Goal: Information Seeking & Learning: Obtain resource

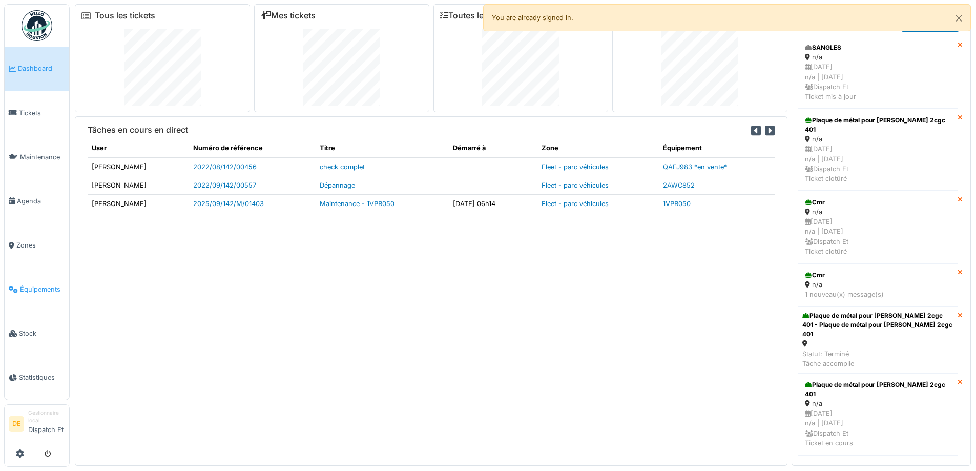
click at [40, 289] on span "Équipements" at bounding box center [42, 289] width 45 height 10
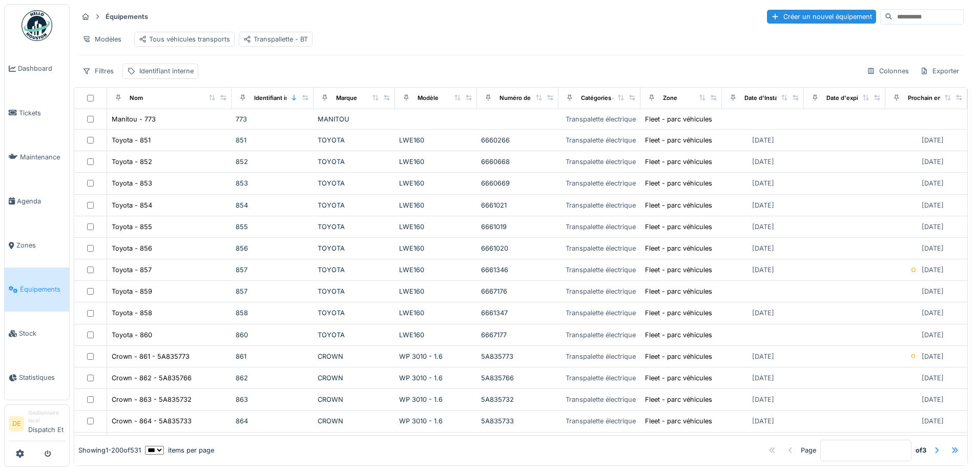
click at [892, 18] on input at bounding box center [927, 17] width 71 height 14
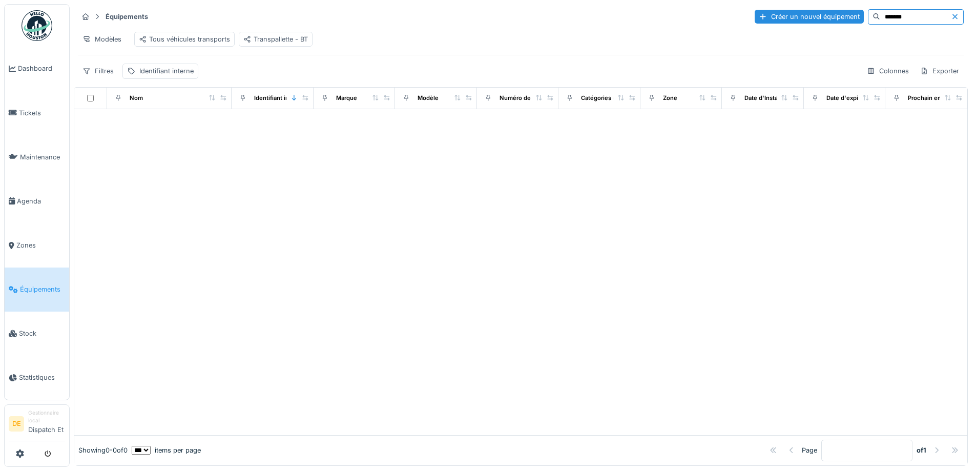
click at [880, 16] on input "*******" at bounding box center [915, 17] width 71 height 14
click at [880, 14] on input "*******" at bounding box center [915, 17] width 71 height 14
click at [899, 19] on input "*********" at bounding box center [915, 17] width 71 height 14
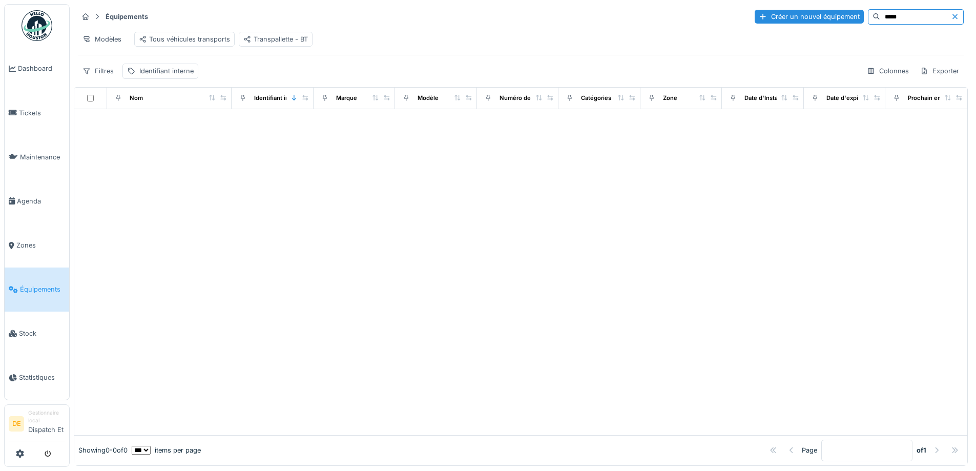
type input "*****"
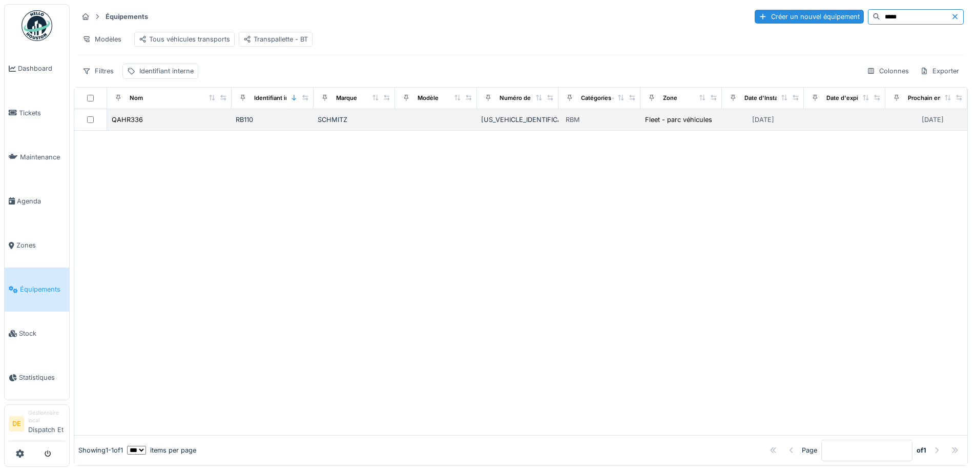
click at [237, 124] on div "RB110" at bounding box center [273, 120] width 74 height 10
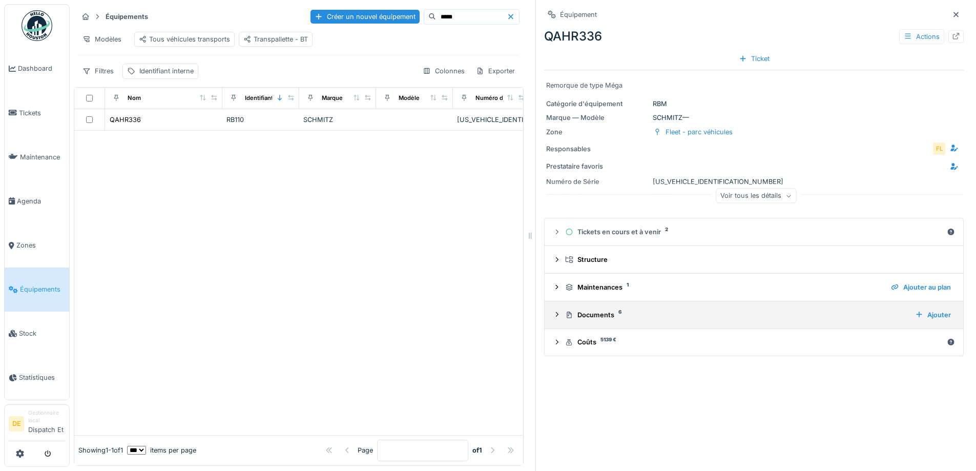
click at [597, 316] on div "Documents 6" at bounding box center [736, 315] width 342 height 10
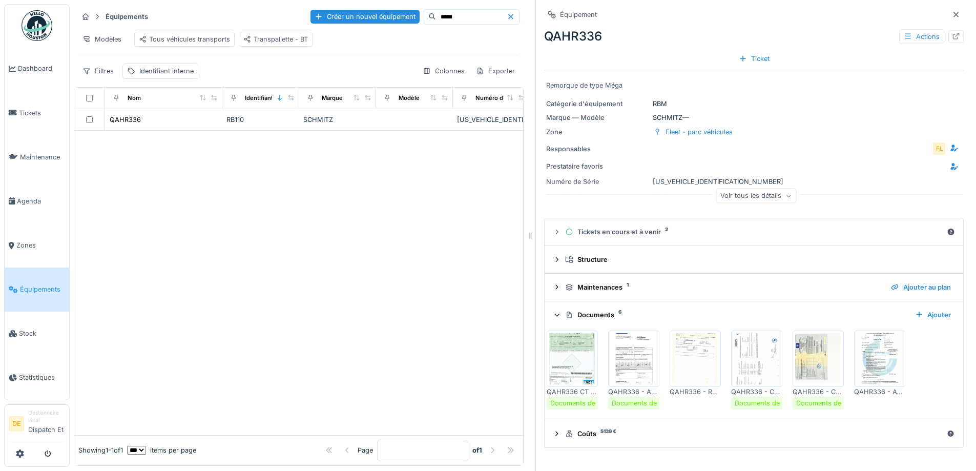
scroll to position [8, 0]
click at [738, 346] on img at bounding box center [757, 358] width 46 height 51
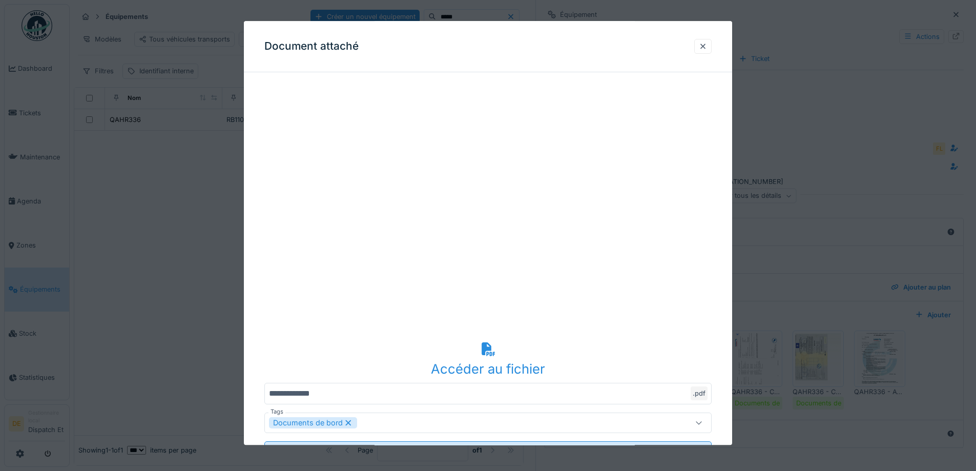
click at [483, 362] on div "Accéder au fichier" at bounding box center [487, 368] width 447 height 19
click at [706, 43] on div at bounding box center [703, 46] width 8 height 10
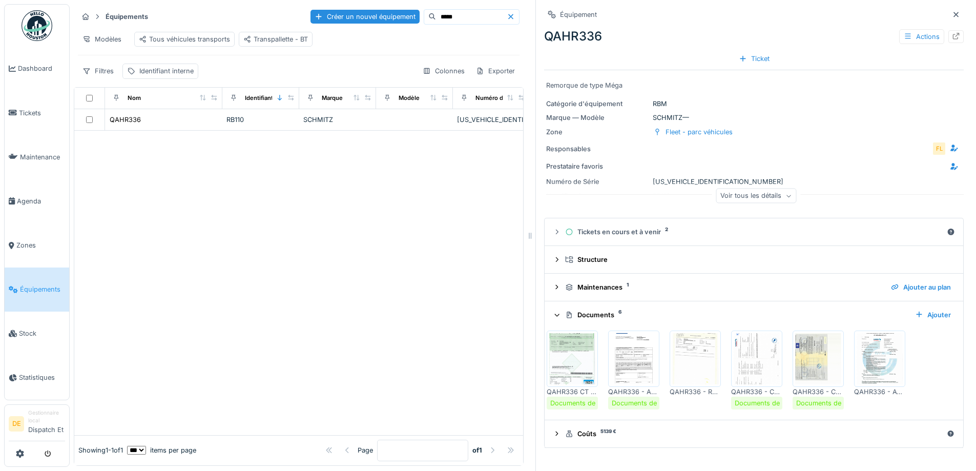
click at [61, 286] on span "Équipements" at bounding box center [42, 289] width 45 height 10
click at [436, 11] on input "*****" at bounding box center [471, 17] width 71 height 14
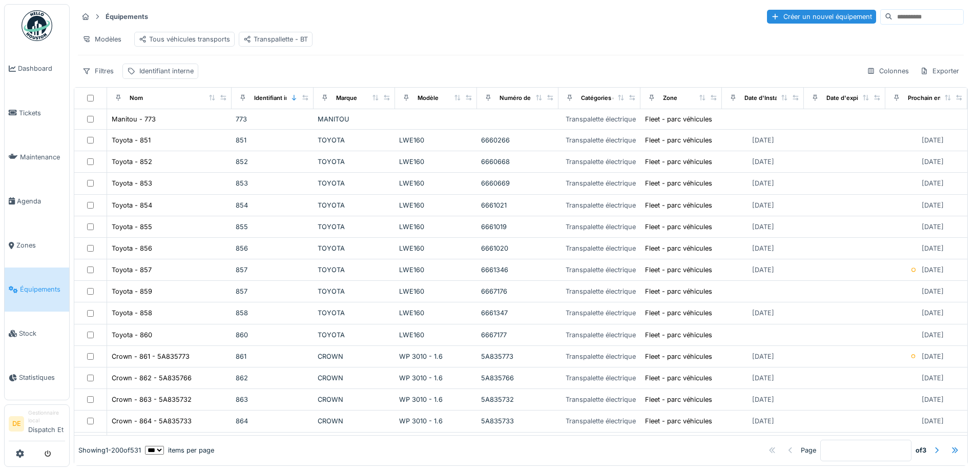
click at [892, 17] on input at bounding box center [927, 17] width 71 height 14
type input "*****"
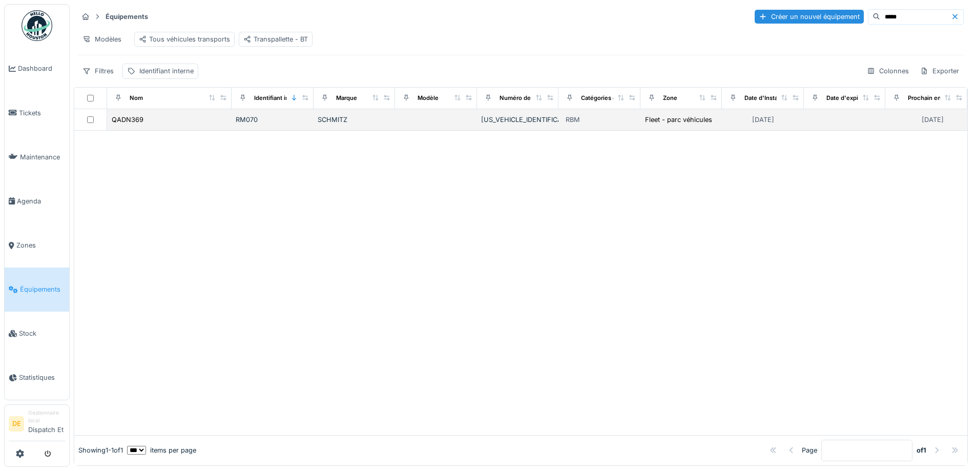
click at [174, 125] on div "QADN369" at bounding box center [169, 119] width 117 height 11
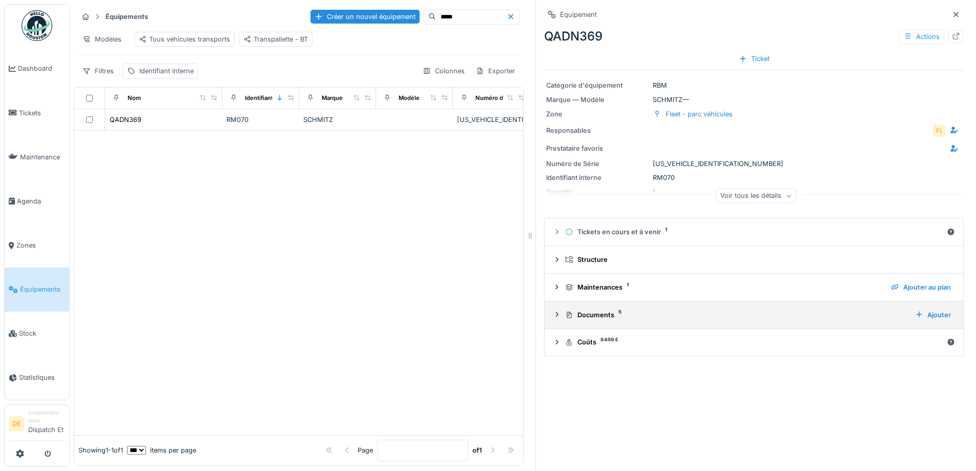
click at [603, 321] on div "Documents 5 Ajouter" at bounding box center [754, 315] width 402 height 14
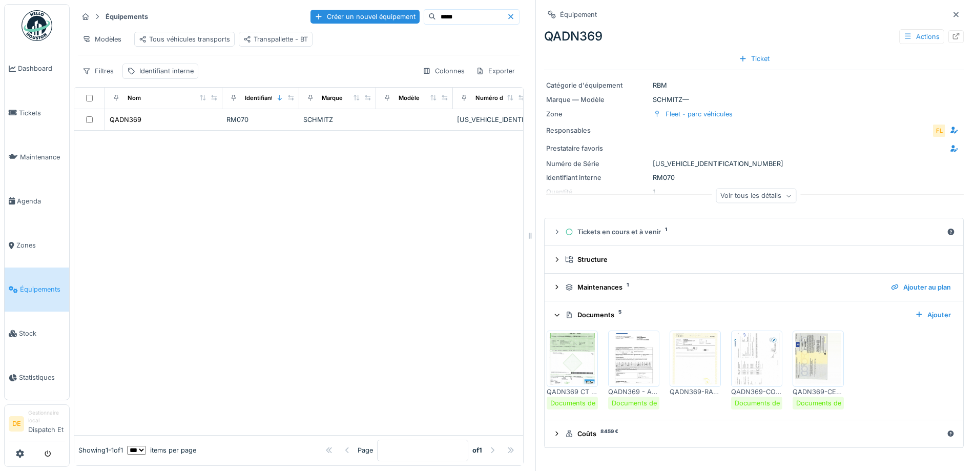
click at [698, 360] on img at bounding box center [695, 358] width 46 height 51
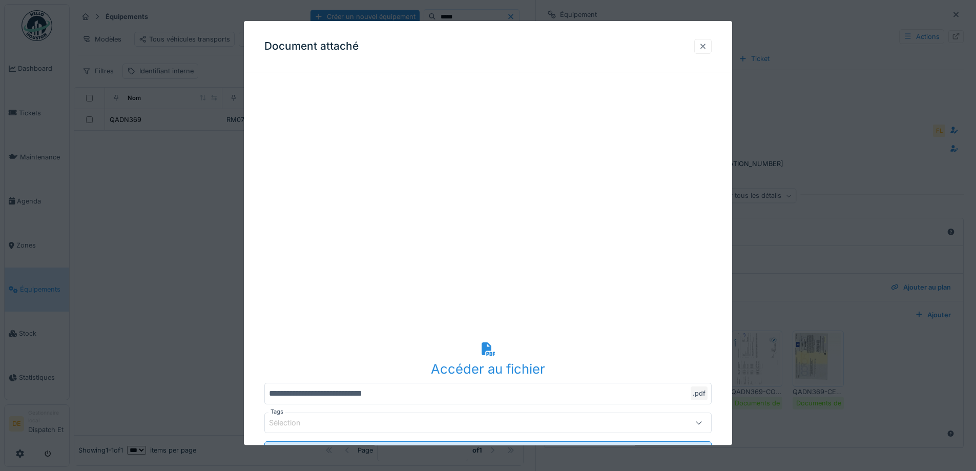
click at [707, 44] on div at bounding box center [703, 46] width 8 height 10
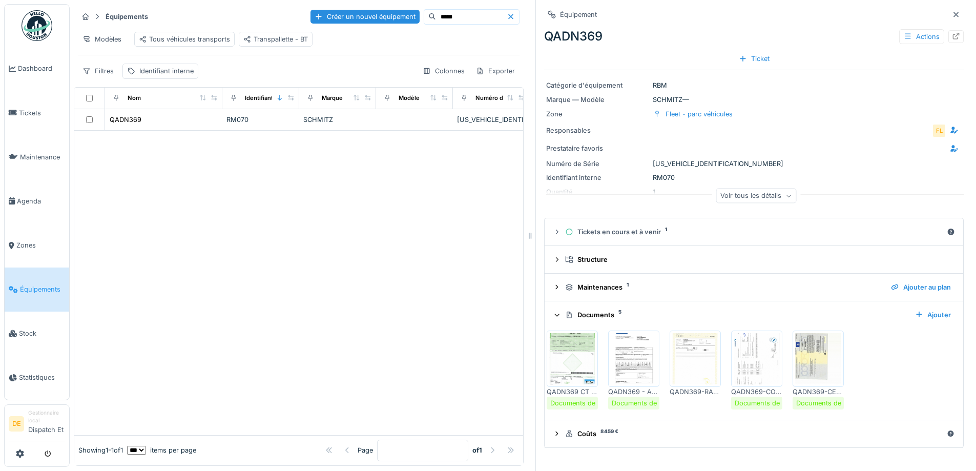
click at [801, 362] on img at bounding box center [818, 358] width 46 height 51
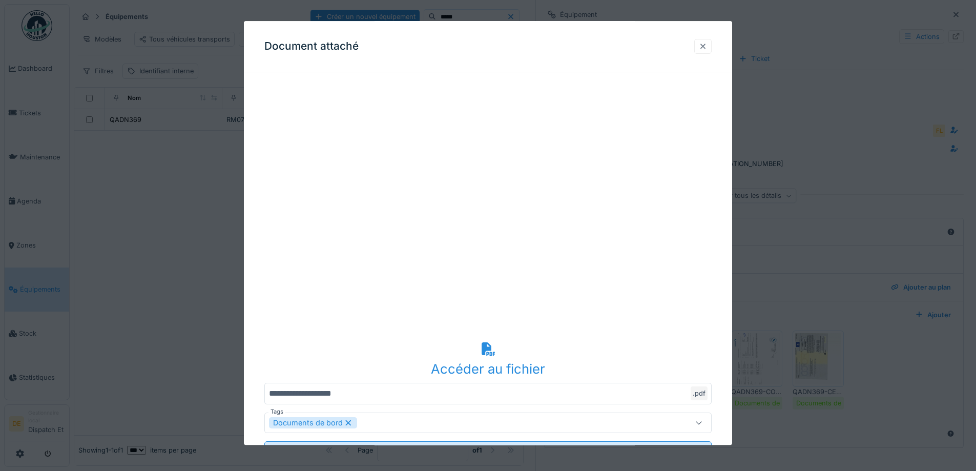
click at [711, 48] on div at bounding box center [702, 46] width 17 height 15
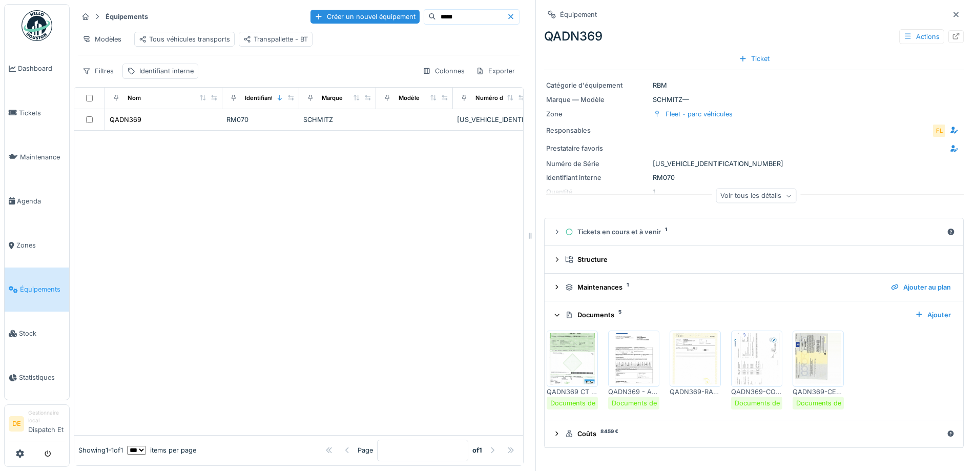
click at [756, 347] on img at bounding box center [757, 358] width 46 height 51
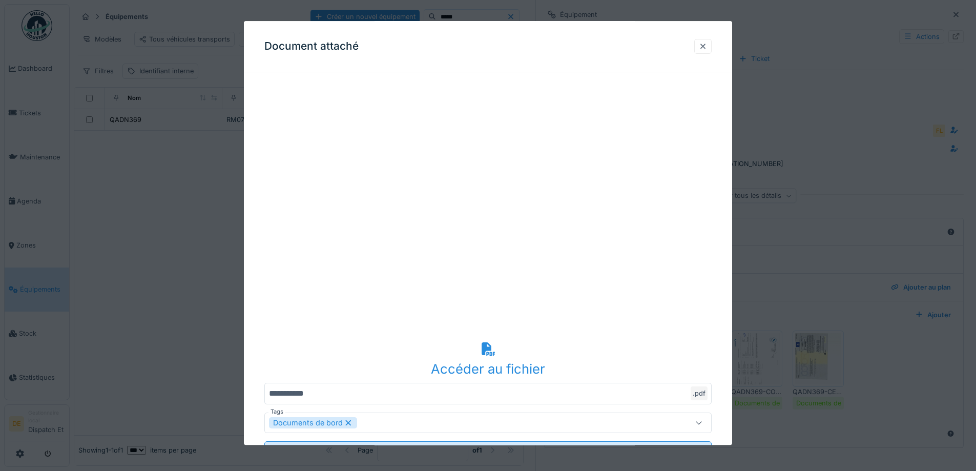
click at [796, 73] on div at bounding box center [488, 235] width 976 height 471
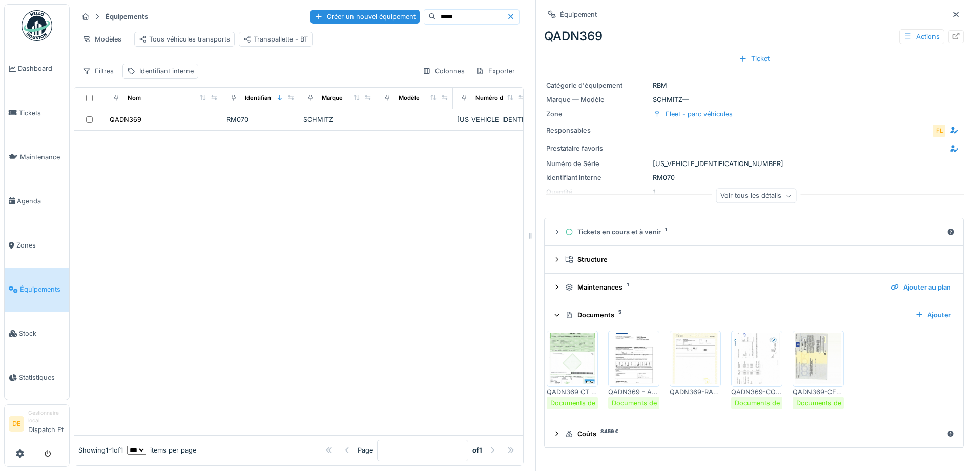
click at [507, 16] on icon at bounding box center [511, 16] width 8 height 7
click at [492, 16] on input at bounding box center [471, 17] width 71 height 14
type input "*******"
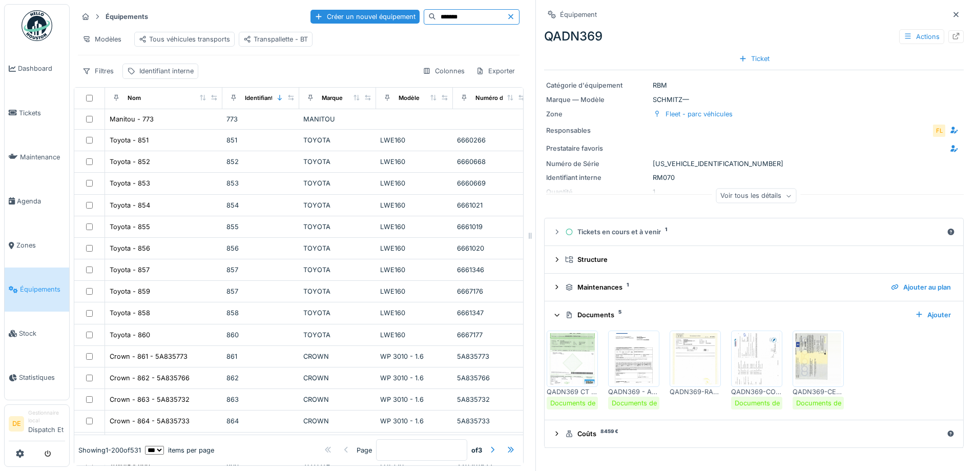
click at [470, 14] on input "*******" at bounding box center [471, 17] width 71 height 14
click at [507, 15] on icon at bounding box center [511, 16] width 8 height 7
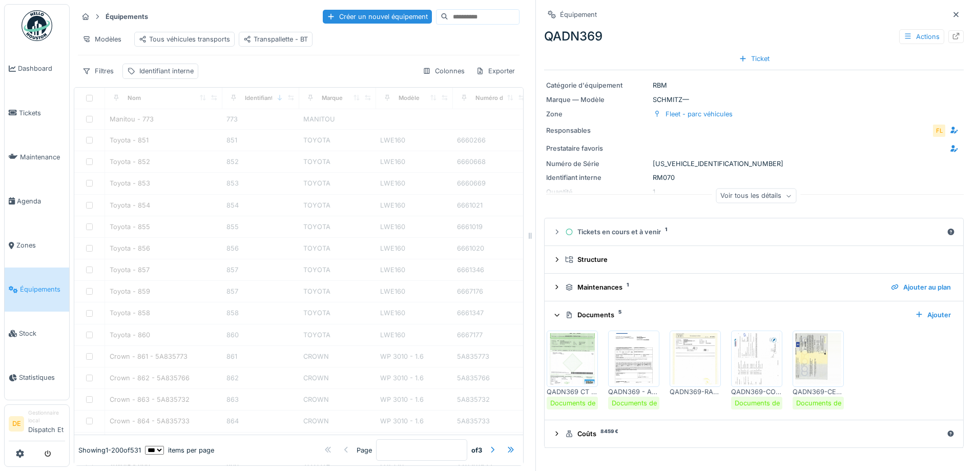
click at [448, 19] on input at bounding box center [483, 17] width 71 height 14
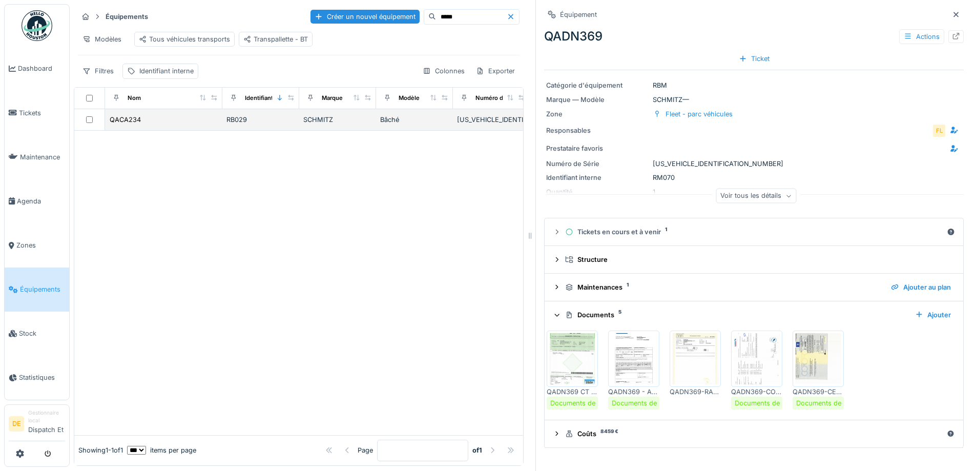
click at [332, 124] on div "SCHMITZ" at bounding box center [337, 120] width 69 height 10
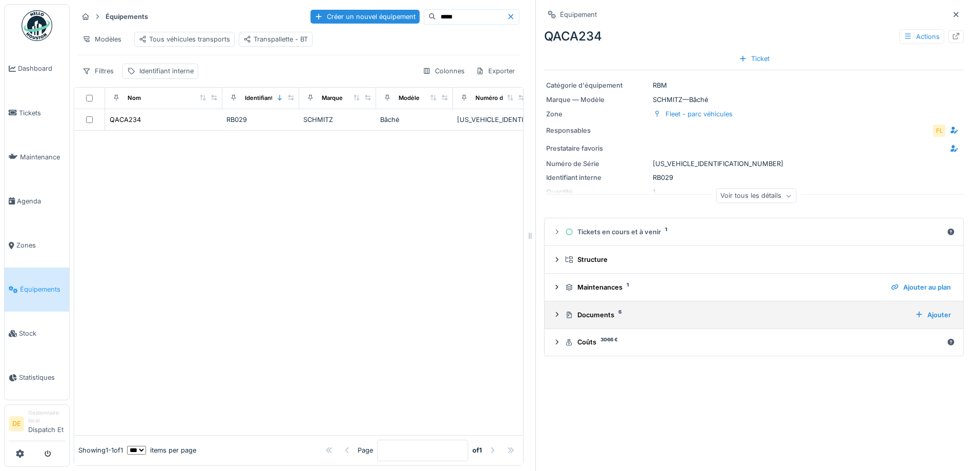
click at [602, 314] on div "Documents 6" at bounding box center [736, 315] width 342 height 10
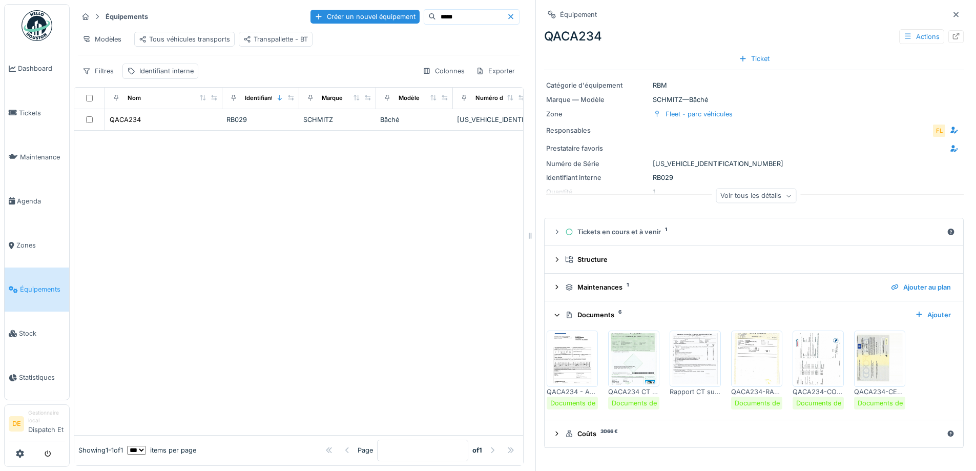
click at [864, 354] on img at bounding box center [880, 358] width 46 height 51
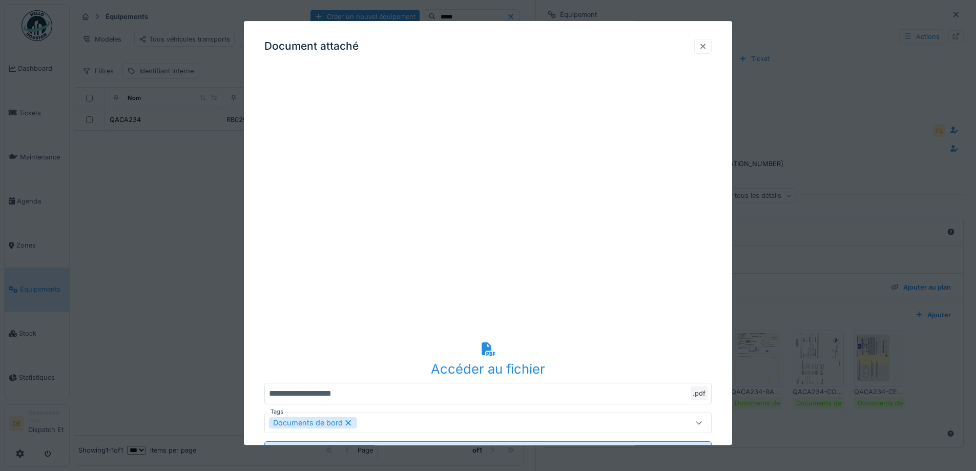
click at [707, 47] on div at bounding box center [703, 46] width 8 height 10
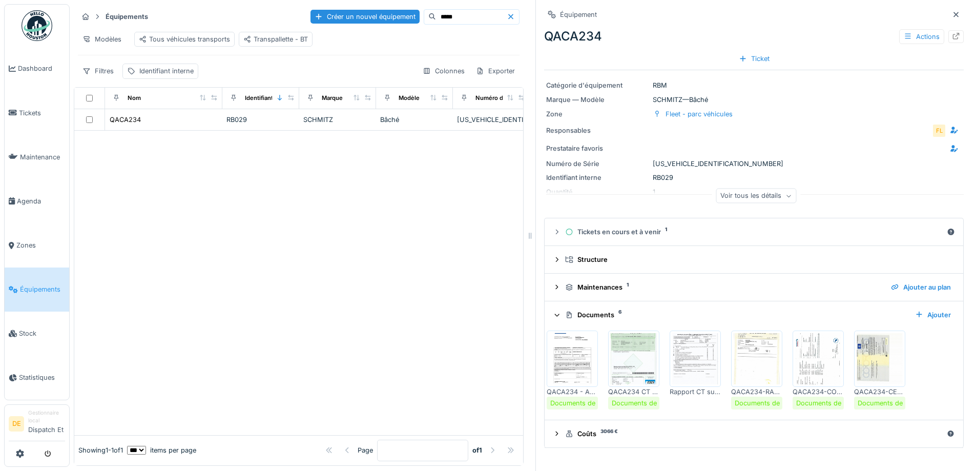
click at [808, 350] on img at bounding box center [818, 358] width 46 height 51
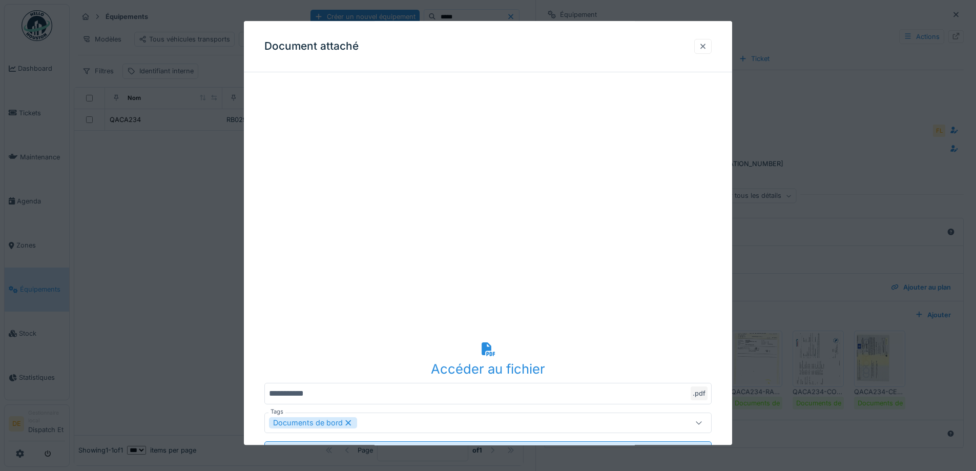
click at [705, 45] on div at bounding box center [703, 46] width 8 height 10
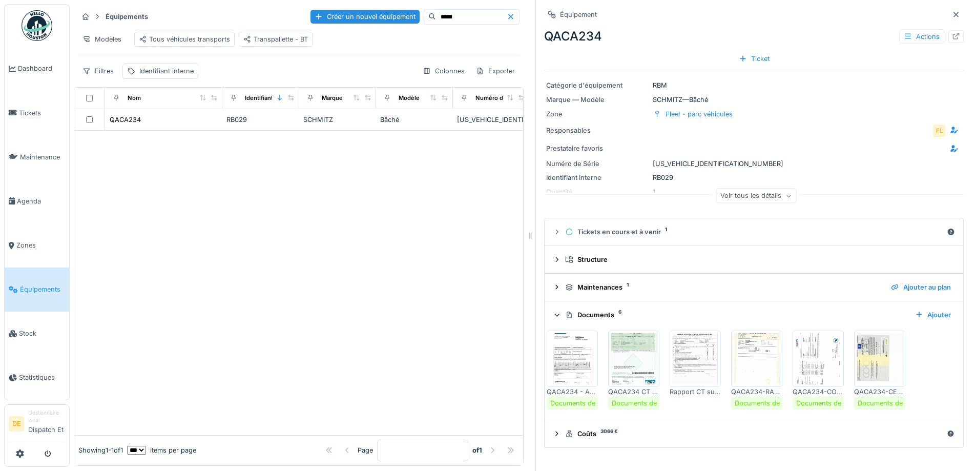
click at [447, 18] on input "*****" at bounding box center [471, 17] width 71 height 14
click at [273, 124] on div "RM068" at bounding box center [260, 120] width 69 height 10
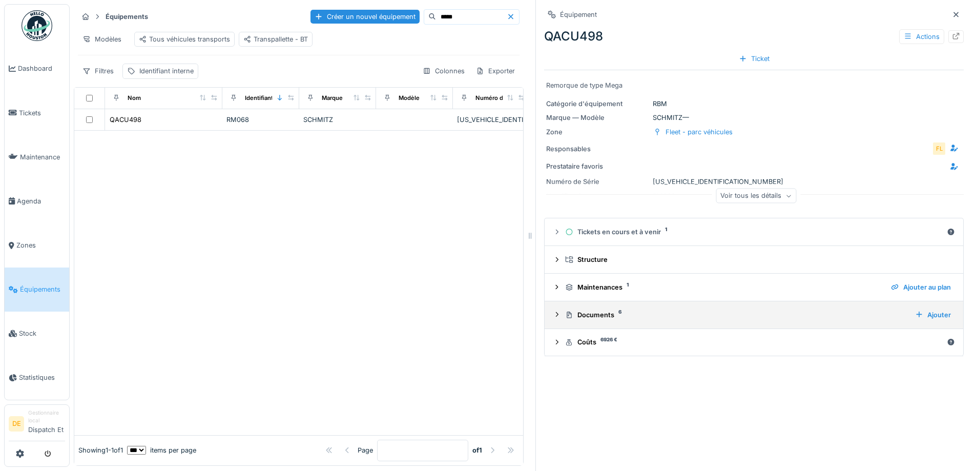
click at [593, 314] on div "Documents 6" at bounding box center [736, 315] width 342 height 10
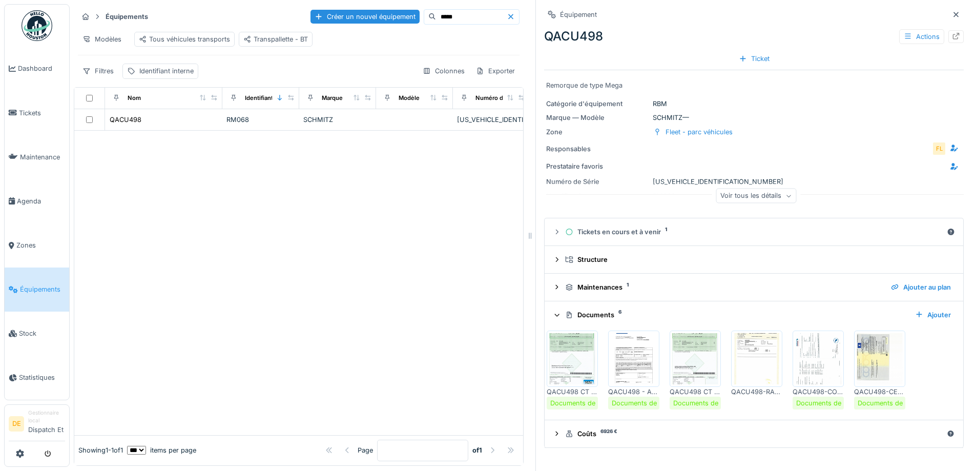
scroll to position [8, 0]
click at [868, 345] on img at bounding box center [880, 358] width 46 height 51
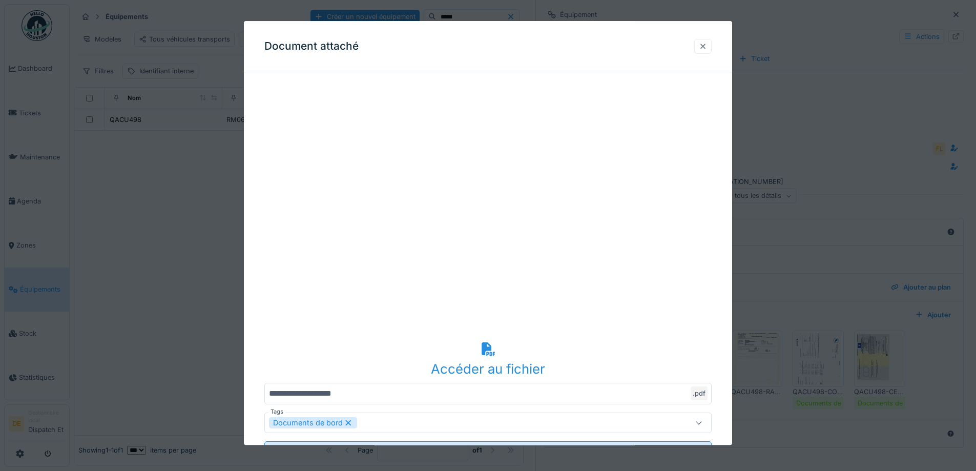
click at [704, 48] on div at bounding box center [703, 46] width 8 height 10
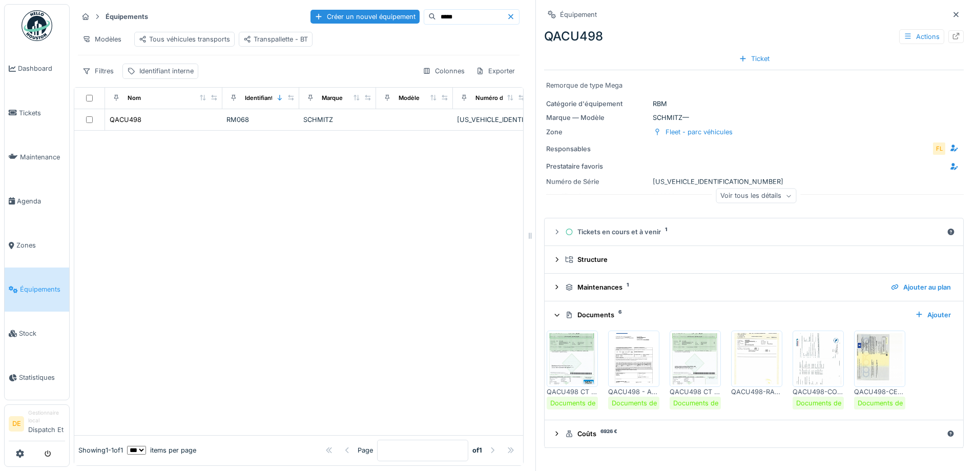
click at [814, 341] on img at bounding box center [818, 358] width 46 height 51
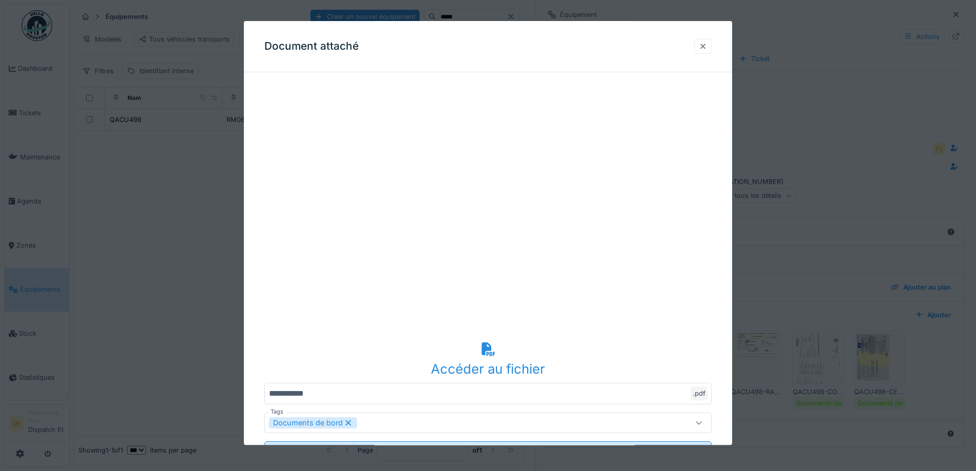
drag, startPoint x: 712, startPoint y: 48, endPoint x: 706, endPoint y: 49, distance: 6.2
click at [711, 48] on div at bounding box center [702, 46] width 17 height 15
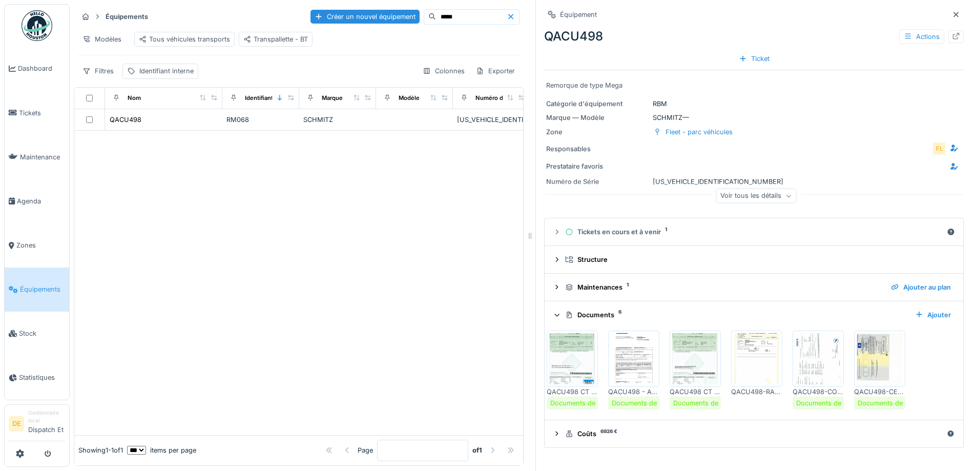
click at [441, 10] on input "*****" at bounding box center [471, 17] width 71 height 14
click at [156, 121] on div "QACU500" at bounding box center [163, 119] width 109 height 11
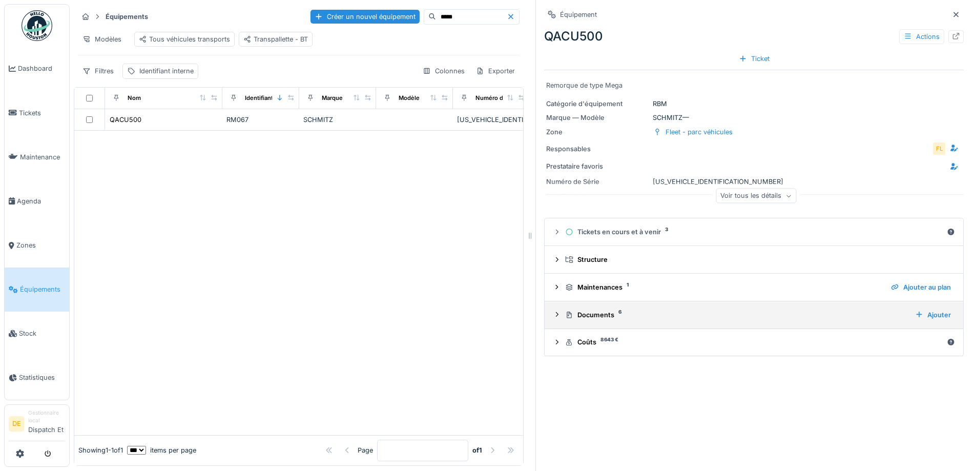
click at [593, 312] on div "Documents 6" at bounding box center [736, 315] width 342 height 10
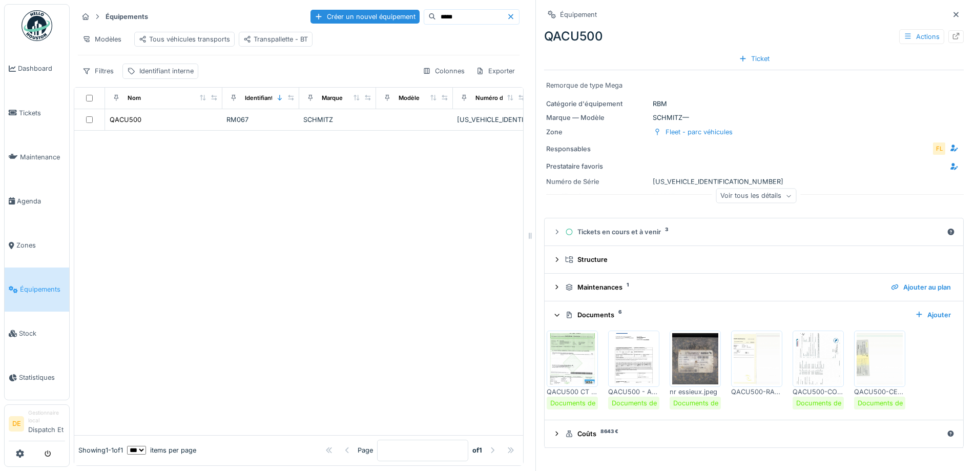
click at [874, 353] on img at bounding box center [880, 358] width 46 height 51
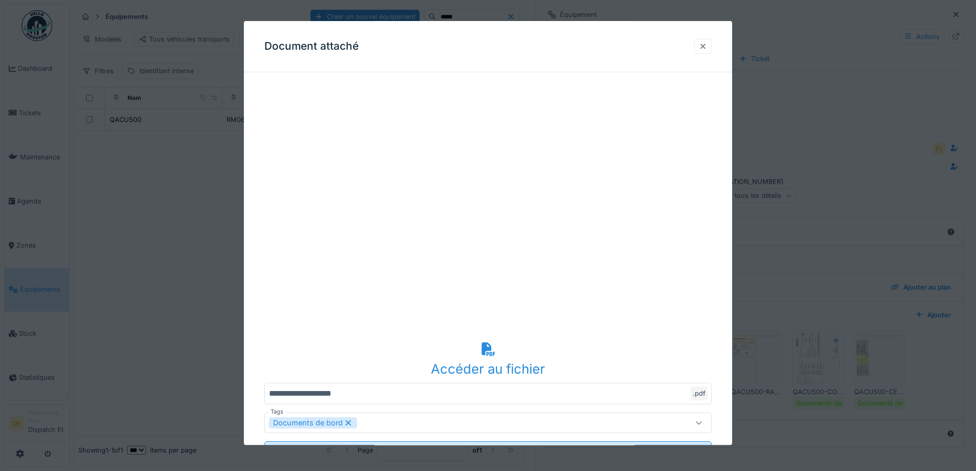
click at [707, 45] on div at bounding box center [703, 46] width 8 height 10
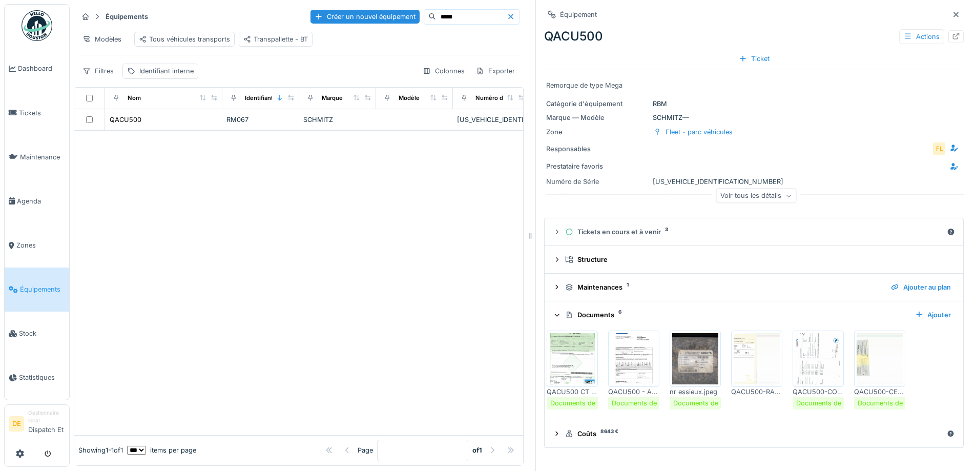
click at [809, 350] on img at bounding box center [818, 358] width 46 height 51
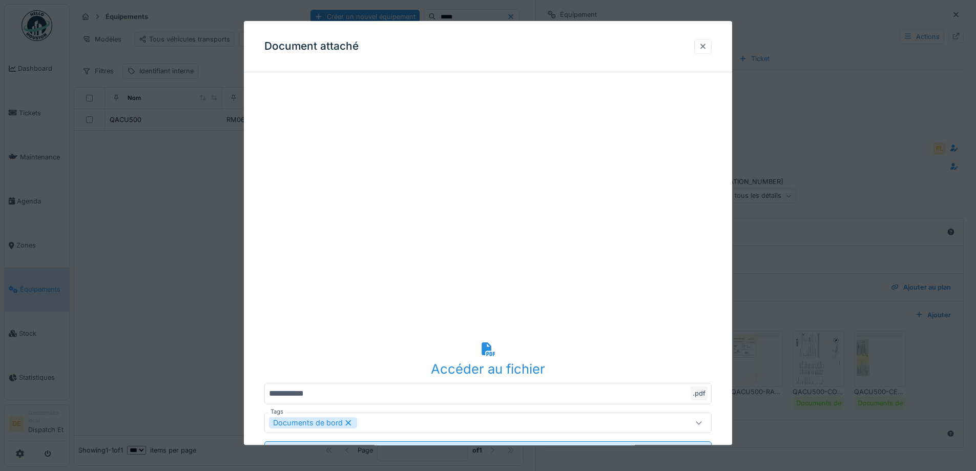
click at [701, 52] on div at bounding box center [702, 46] width 17 height 15
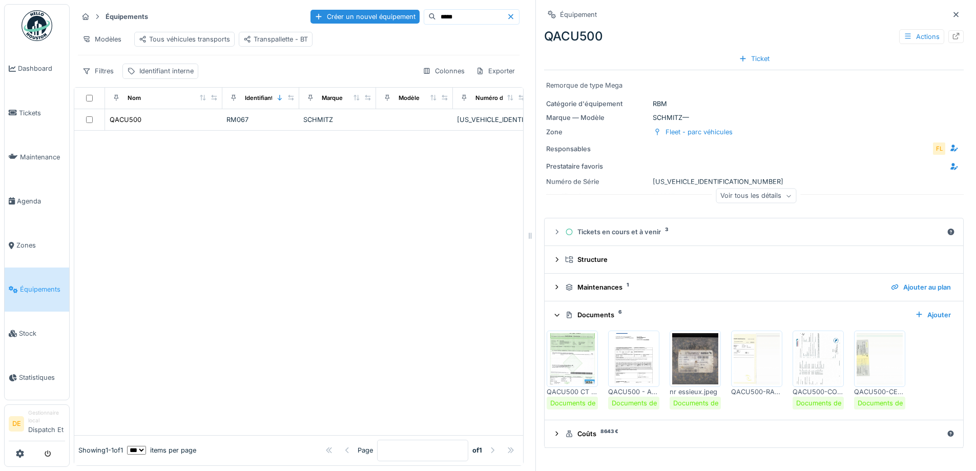
click at [433, 17] on div "Équipements Créer un nouvel équipement *****" at bounding box center [299, 16] width 442 height 17
click at [436, 11] on input "*****" at bounding box center [471, 17] width 71 height 14
click at [436, 10] on input "*****" at bounding box center [471, 17] width 71 height 14
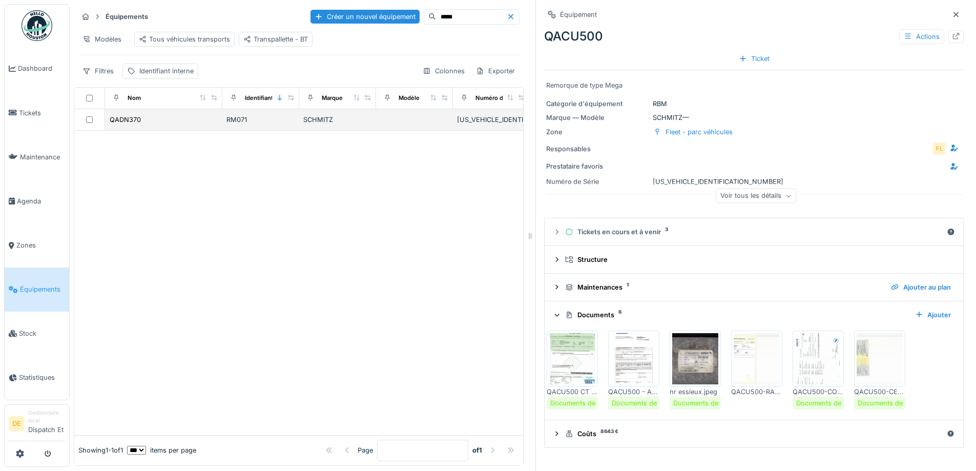
click at [145, 113] on td "QADN370" at bounding box center [163, 120] width 117 height 22
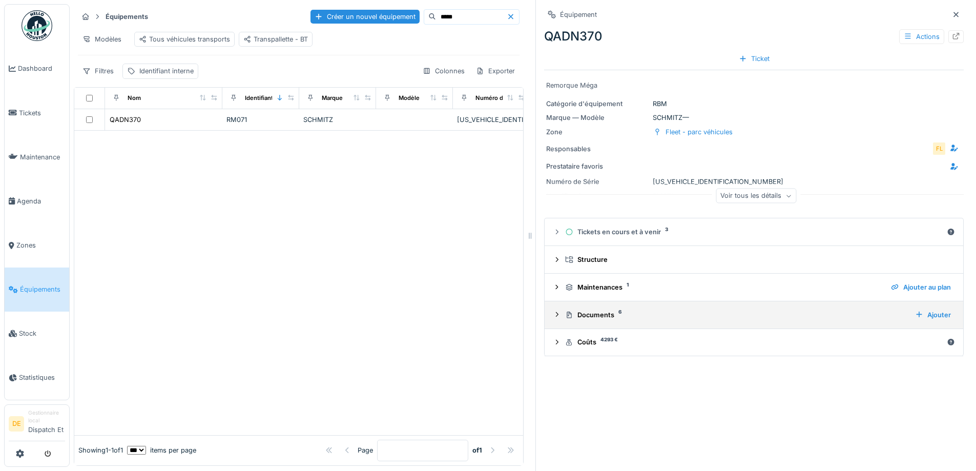
click at [607, 305] on summary "Documents 6 Ajouter" at bounding box center [754, 314] width 410 height 19
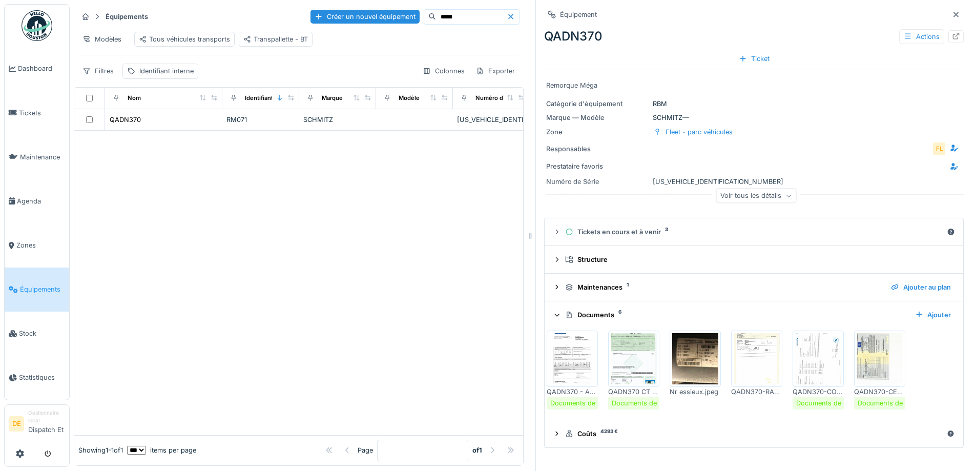
click at [812, 345] on img at bounding box center [818, 358] width 46 height 51
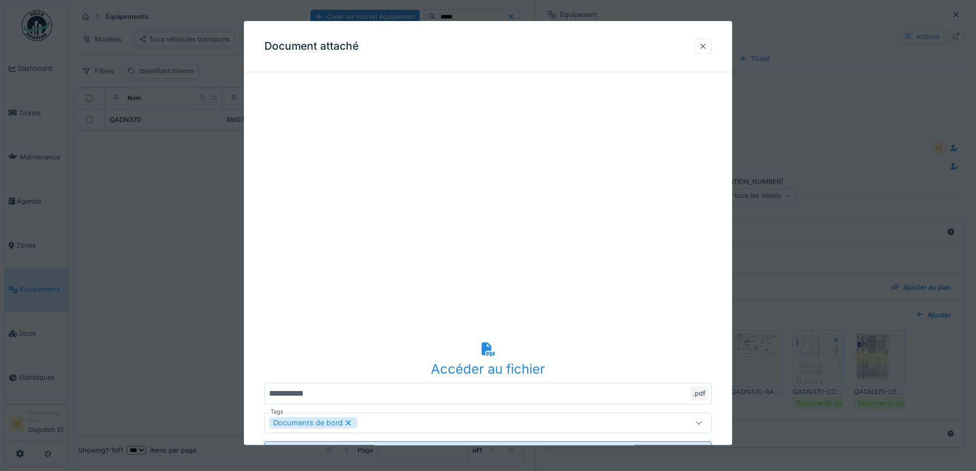
click at [700, 44] on div at bounding box center [702, 46] width 17 height 15
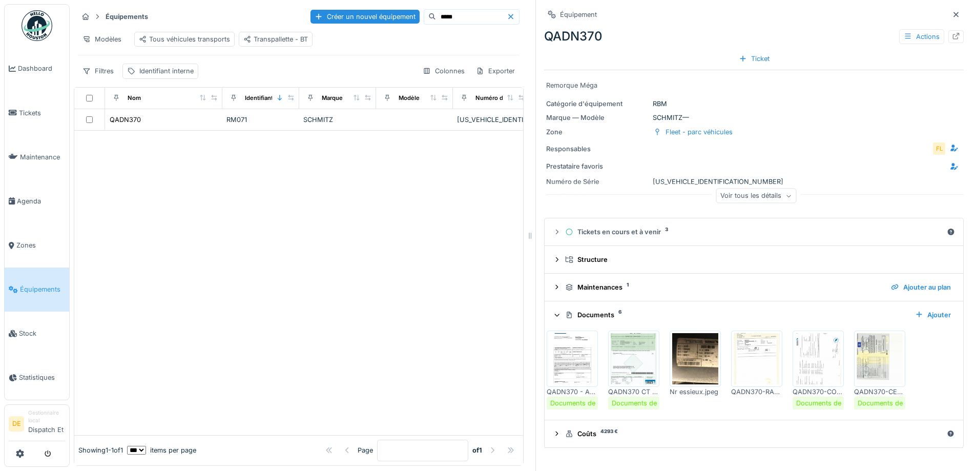
click at [863, 354] on img at bounding box center [880, 358] width 46 height 51
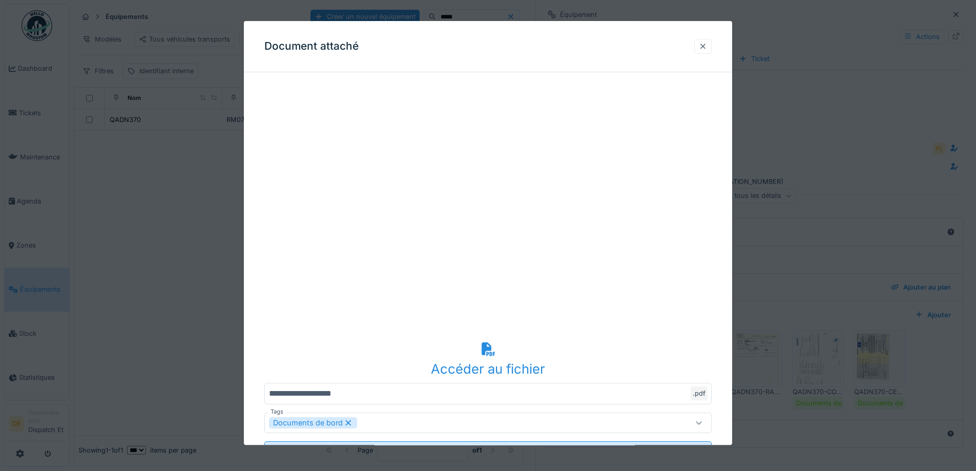
click at [699, 43] on div at bounding box center [702, 46] width 17 height 15
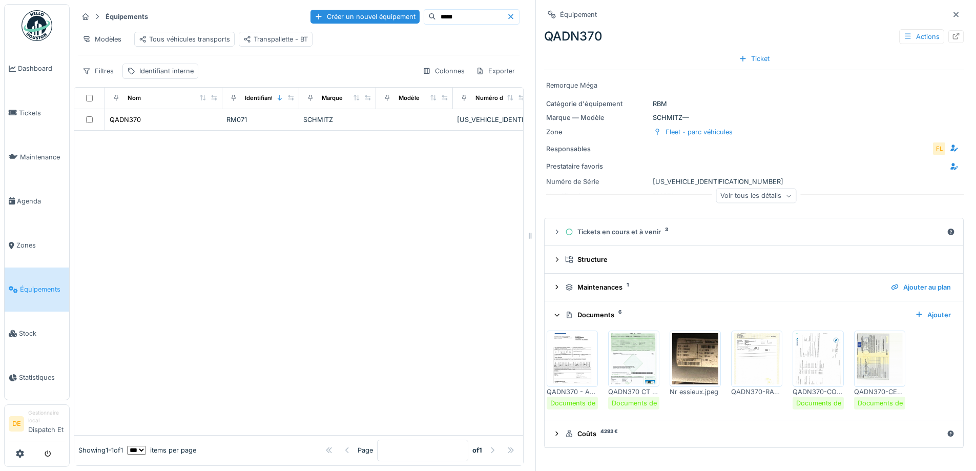
click at [436, 10] on input "*****" at bounding box center [471, 17] width 71 height 14
click at [160, 117] on div "QAFV968" at bounding box center [163, 119] width 109 height 11
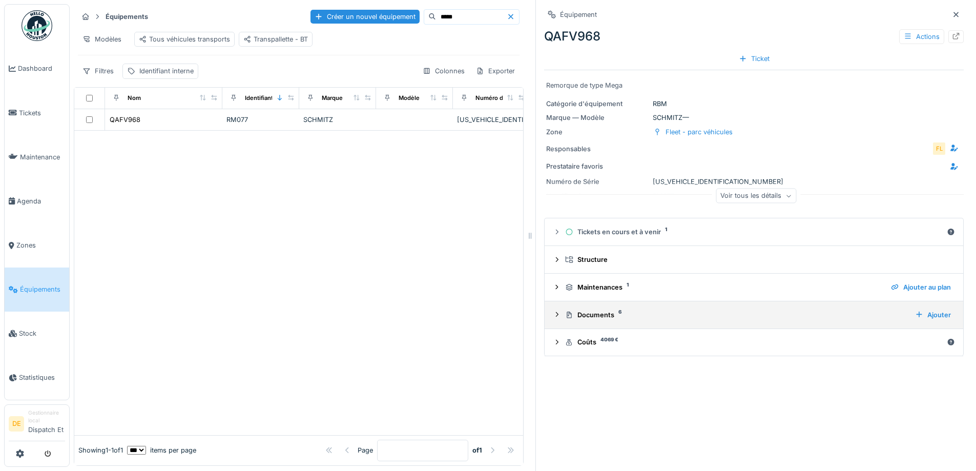
click at [596, 310] on div "Documents 6" at bounding box center [736, 315] width 342 height 10
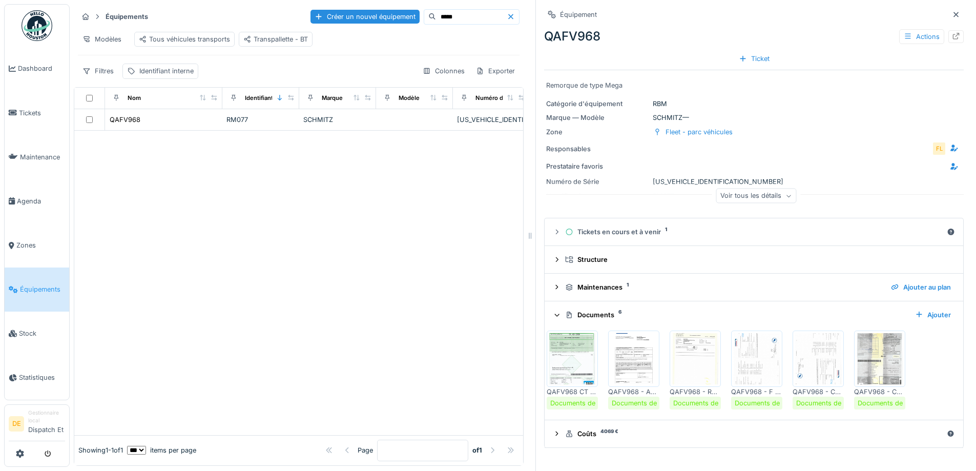
click at [858, 345] on img at bounding box center [880, 358] width 46 height 51
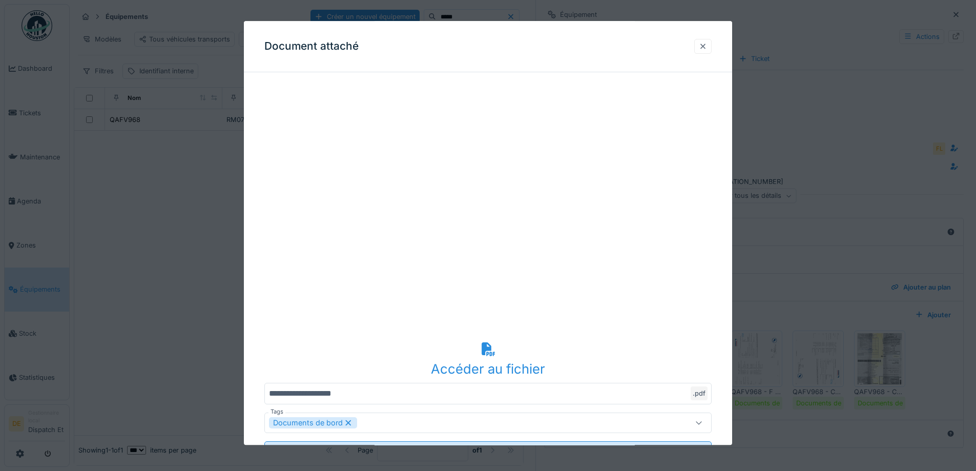
click at [707, 47] on div at bounding box center [703, 46] width 8 height 10
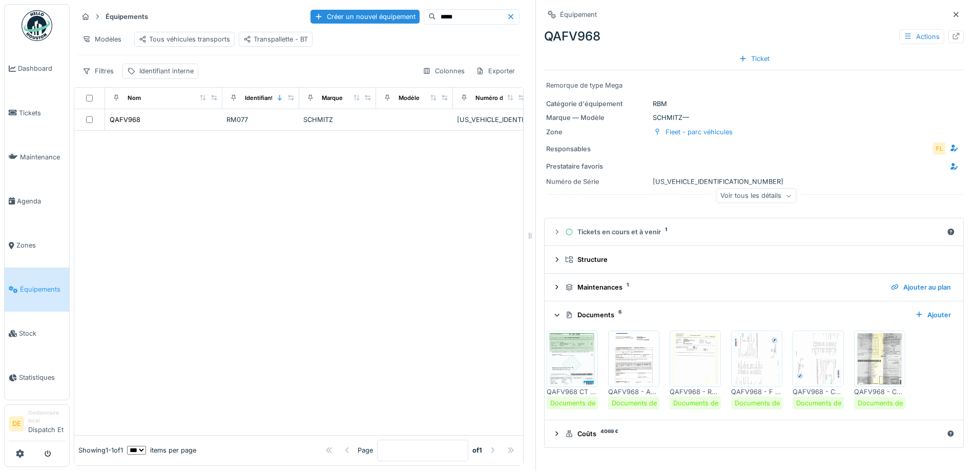
click at [757, 352] on img at bounding box center [757, 358] width 46 height 51
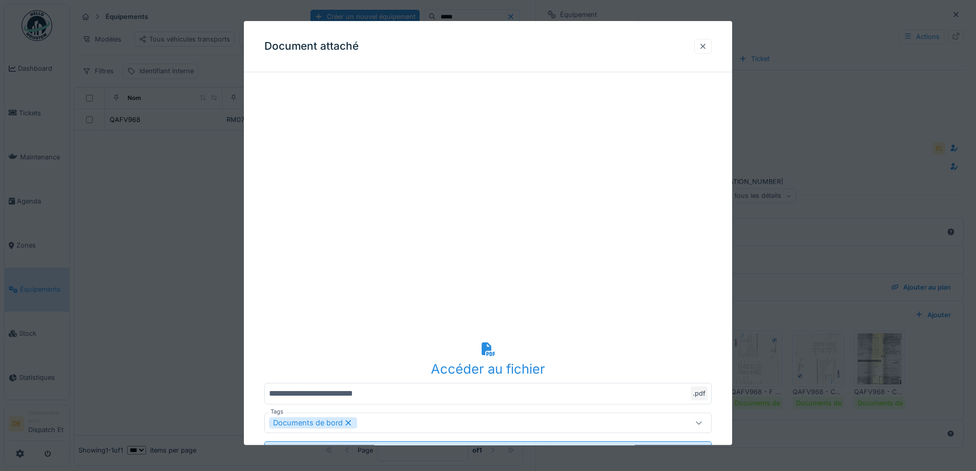
click at [707, 42] on div at bounding box center [703, 46] width 8 height 10
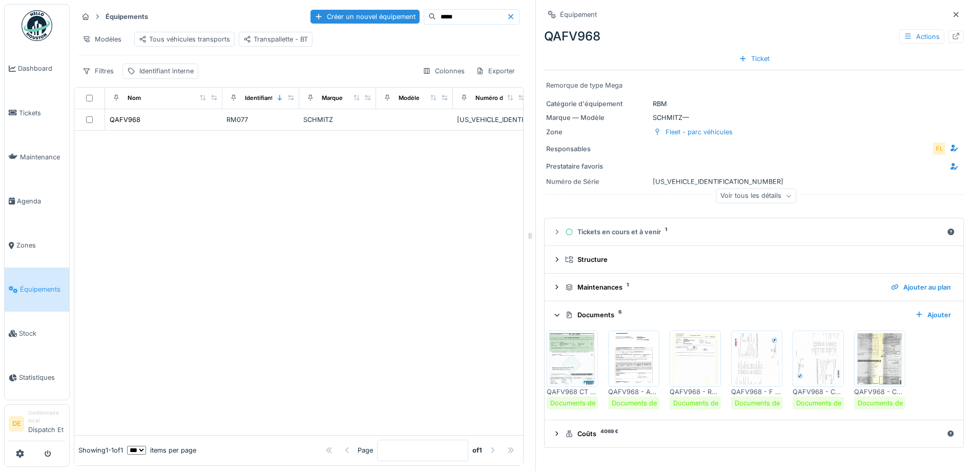
click at [800, 344] on img at bounding box center [818, 358] width 46 height 51
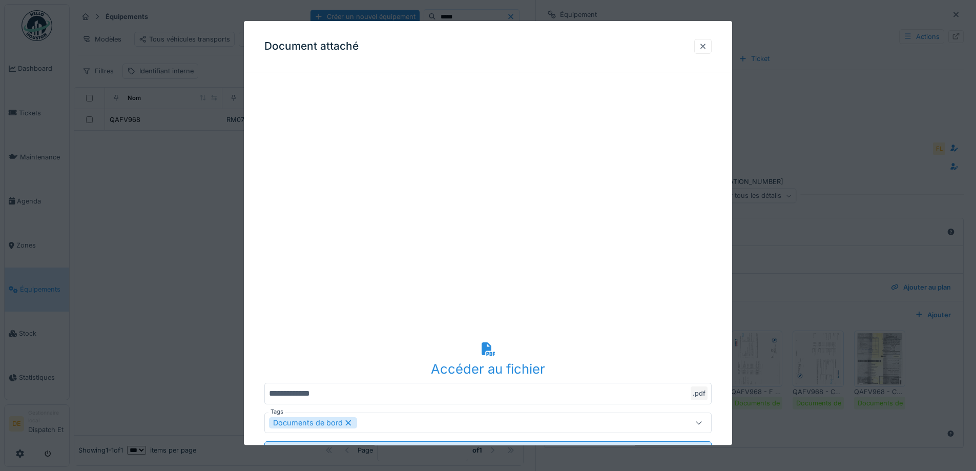
click at [697, 51] on div "Document attaché" at bounding box center [488, 46] width 488 height 51
click at [699, 45] on div at bounding box center [702, 46] width 17 height 15
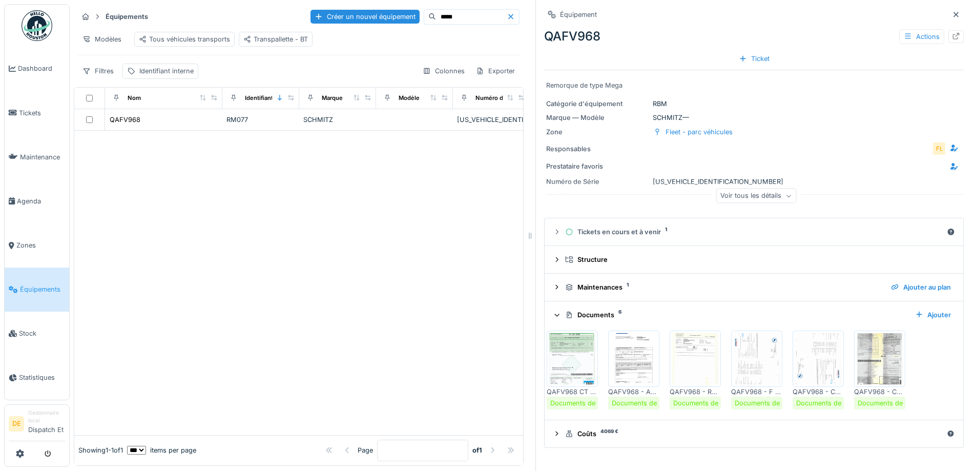
click at [436, 13] on input "*****" at bounding box center [471, 17] width 71 height 14
click at [145, 124] on div "QAFV969" at bounding box center [163, 119] width 109 height 11
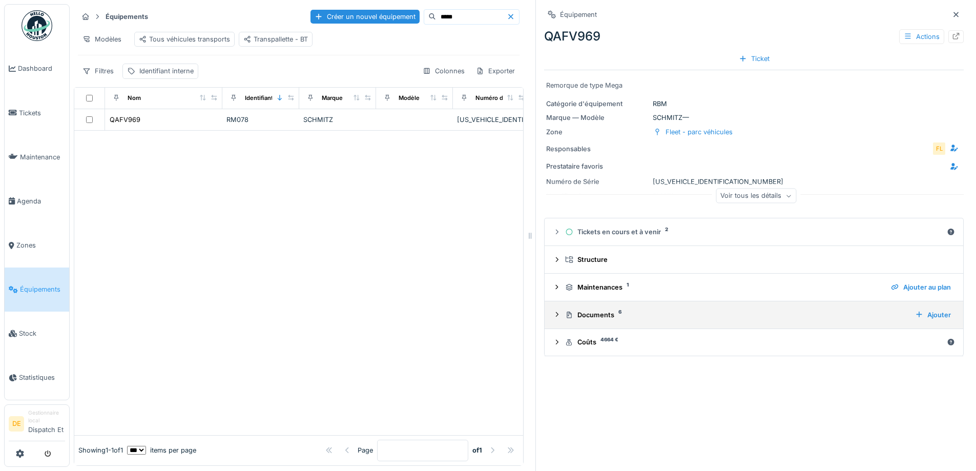
click at [614, 310] on div "Documents 6" at bounding box center [736, 315] width 342 height 10
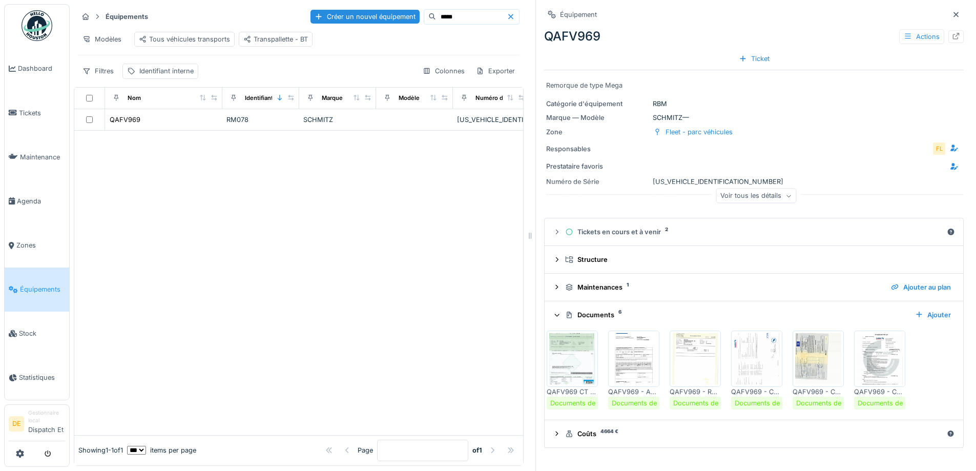
click at [809, 353] on img at bounding box center [818, 358] width 46 height 51
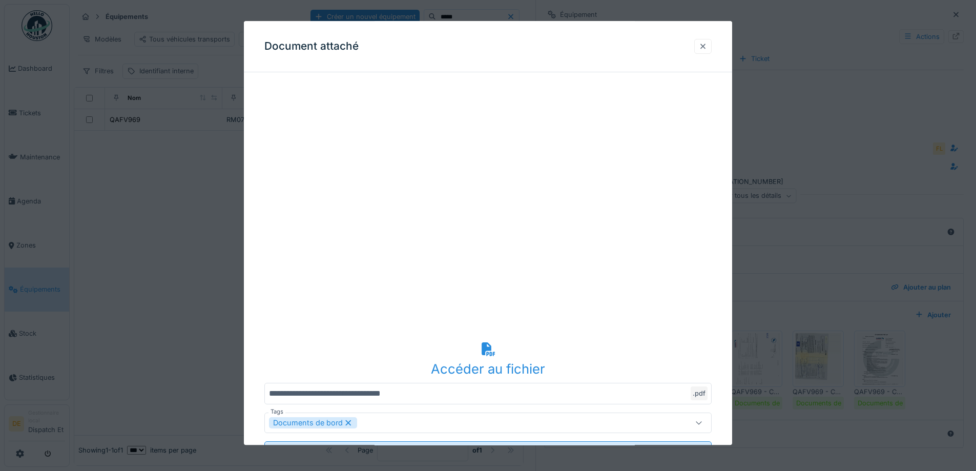
click at [701, 46] on div at bounding box center [702, 46] width 17 height 15
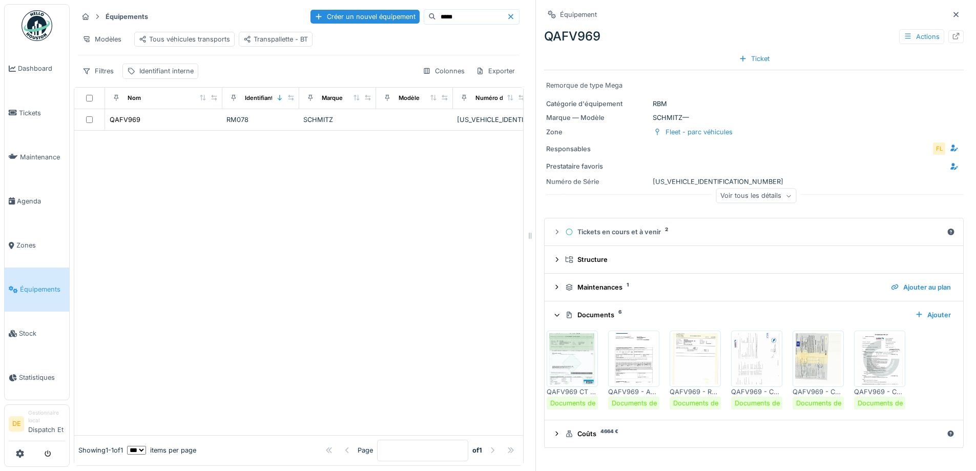
click at [755, 346] on img at bounding box center [757, 358] width 46 height 51
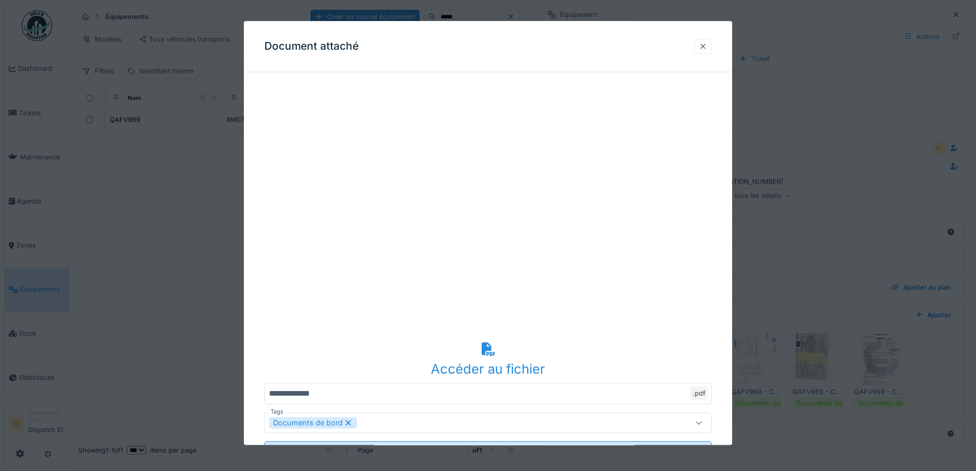
click at [703, 47] on div at bounding box center [703, 46] width 8 height 10
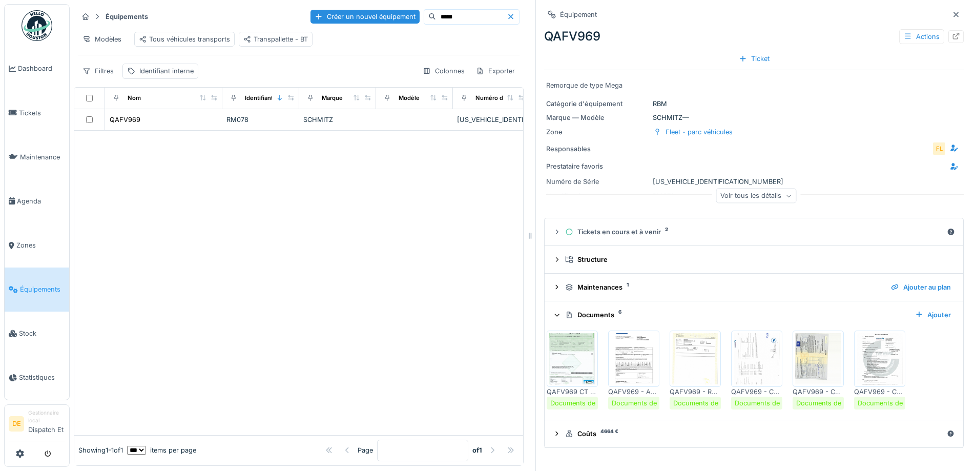
click at [867, 339] on img at bounding box center [880, 358] width 46 height 51
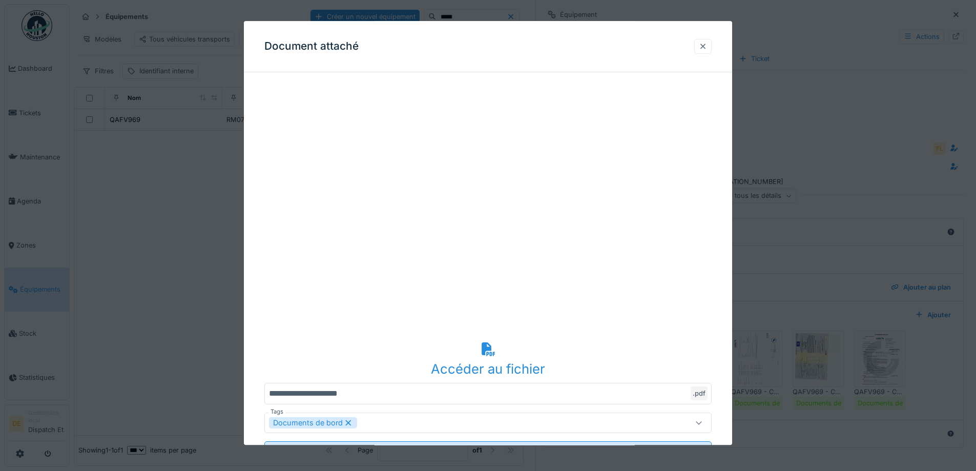
click at [712, 47] on div at bounding box center [702, 46] width 17 height 15
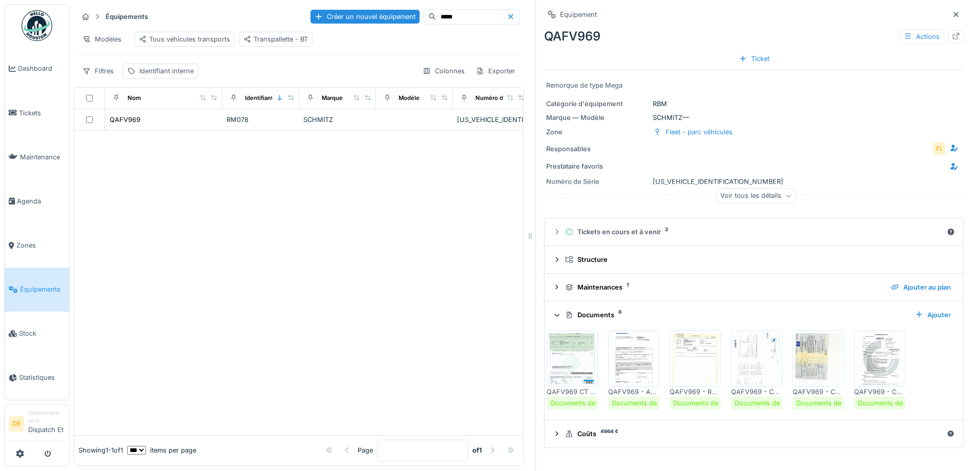
click at [454, 13] on input "*****" at bounding box center [471, 17] width 71 height 14
click at [277, 113] on td "RB114" at bounding box center [260, 120] width 77 height 22
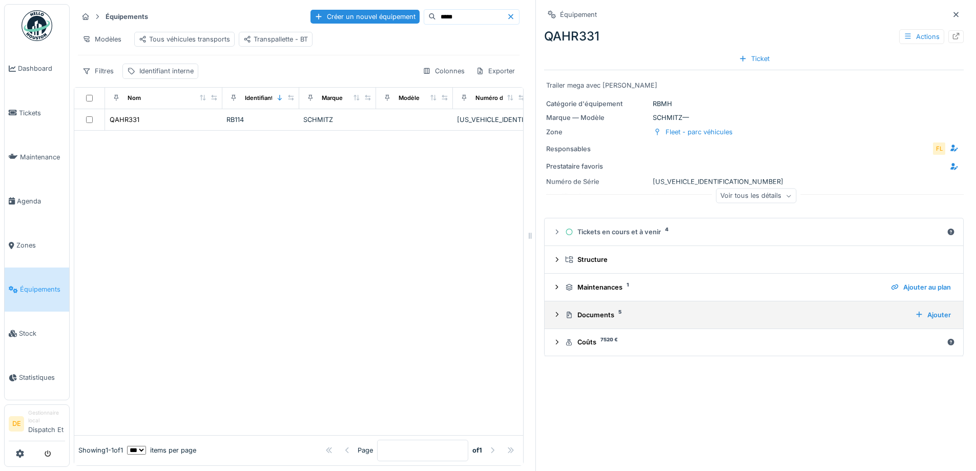
click at [603, 310] on div "Documents 5" at bounding box center [736, 315] width 342 height 10
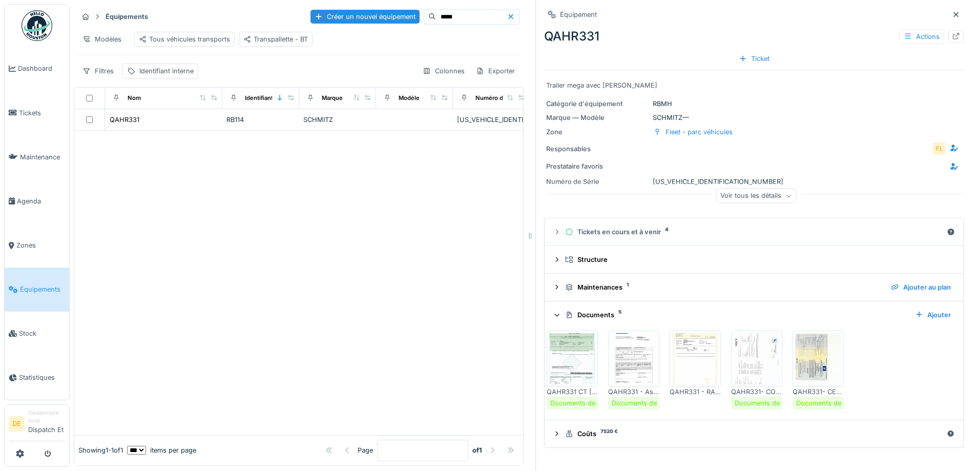
click at [758, 349] on img at bounding box center [757, 358] width 46 height 51
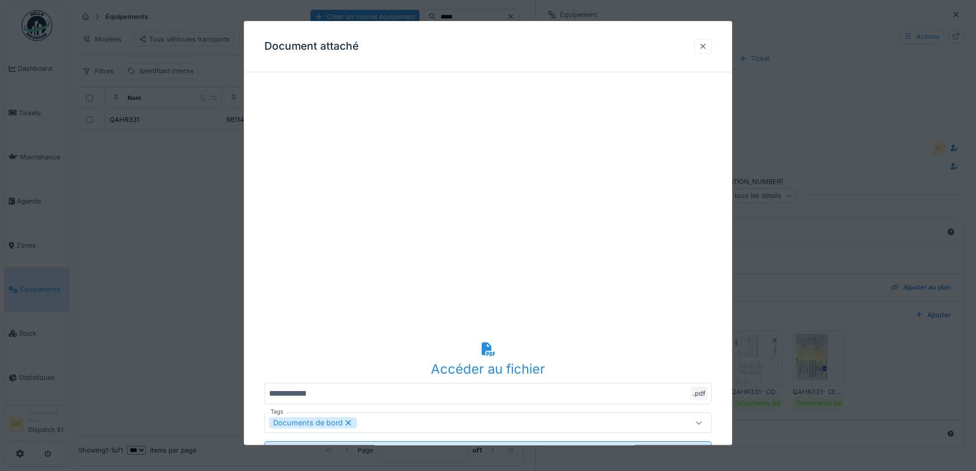
click at [707, 44] on div at bounding box center [703, 46] width 8 height 10
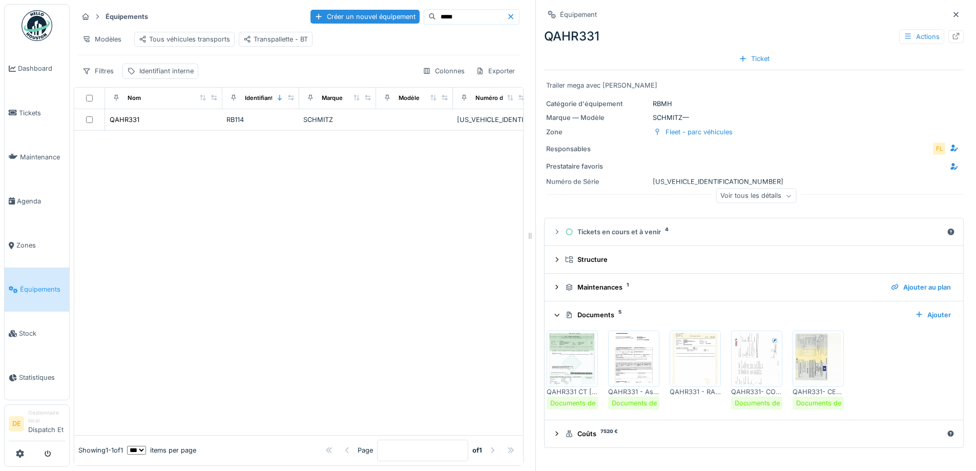
click at [799, 341] on img at bounding box center [818, 358] width 46 height 51
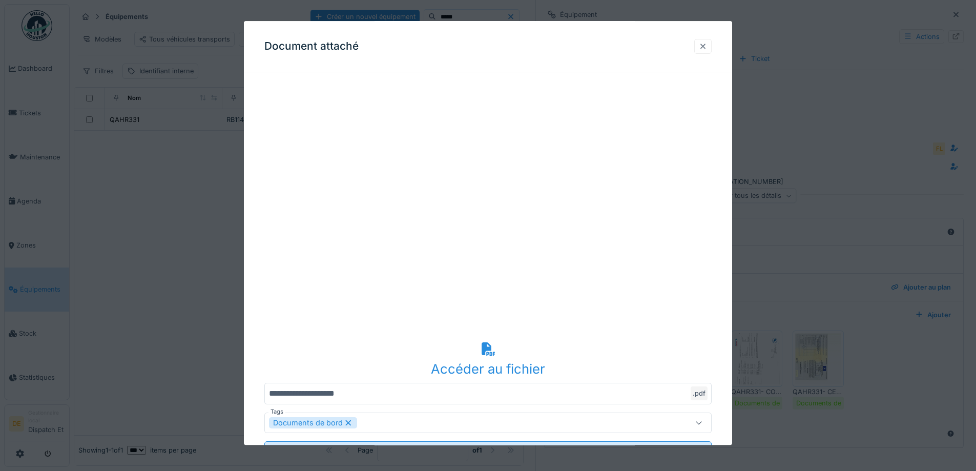
click at [712, 39] on div at bounding box center [702, 46] width 17 height 15
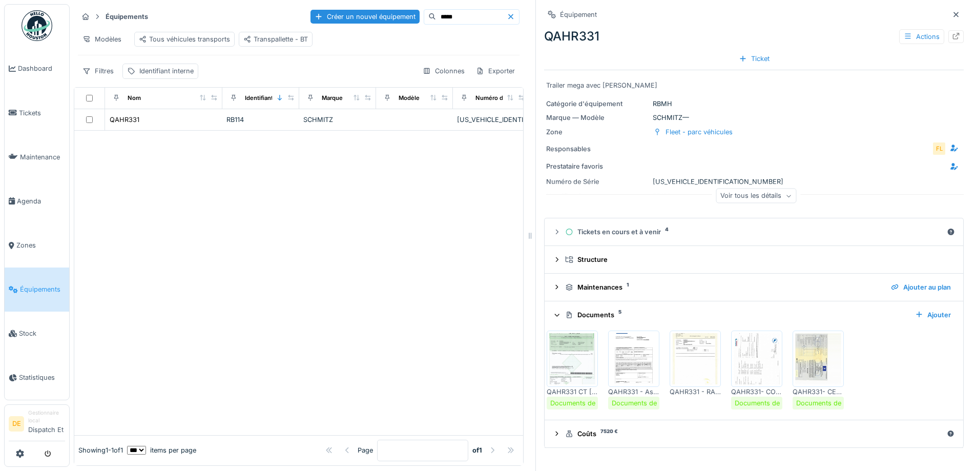
click at [436, 13] on input "*****" at bounding box center [471, 17] width 71 height 14
click at [182, 120] on div "QAHR333" at bounding box center [163, 119] width 109 height 11
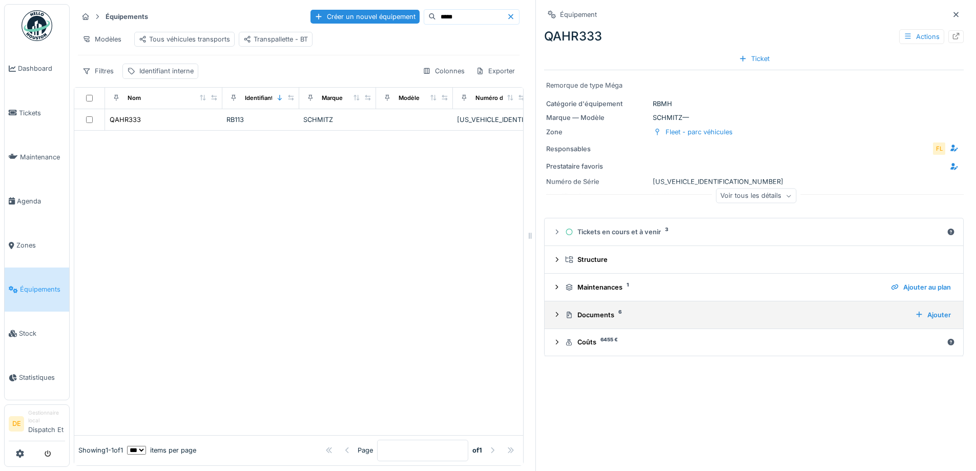
click at [584, 310] on div "Documents 6" at bounding box center [736, 315] width 342 height 10
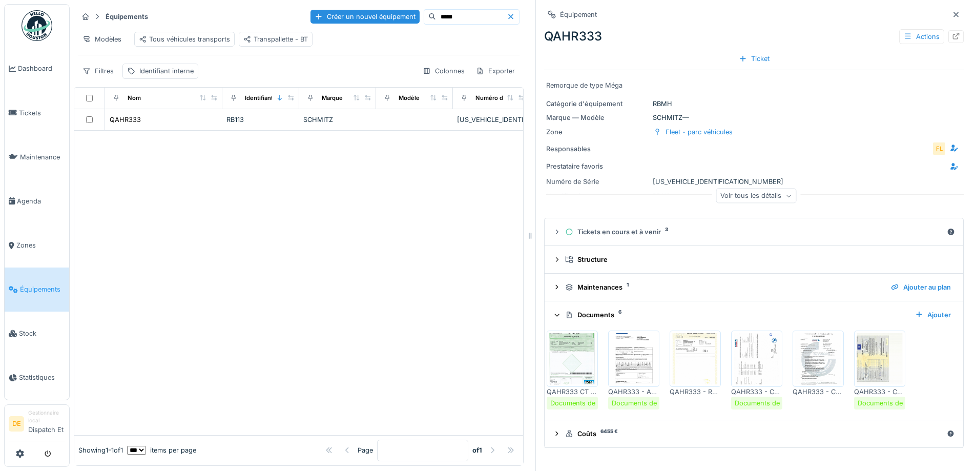
click at [865, 355] on img at bounding box center [880, 358] width 46 height 51
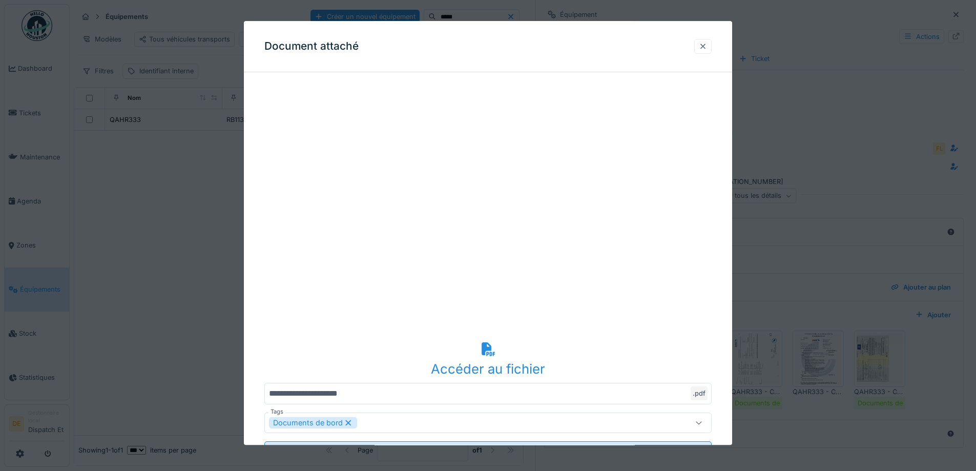
click at [705, 50] on div at bounding box center [703, 46] width 8 height 10
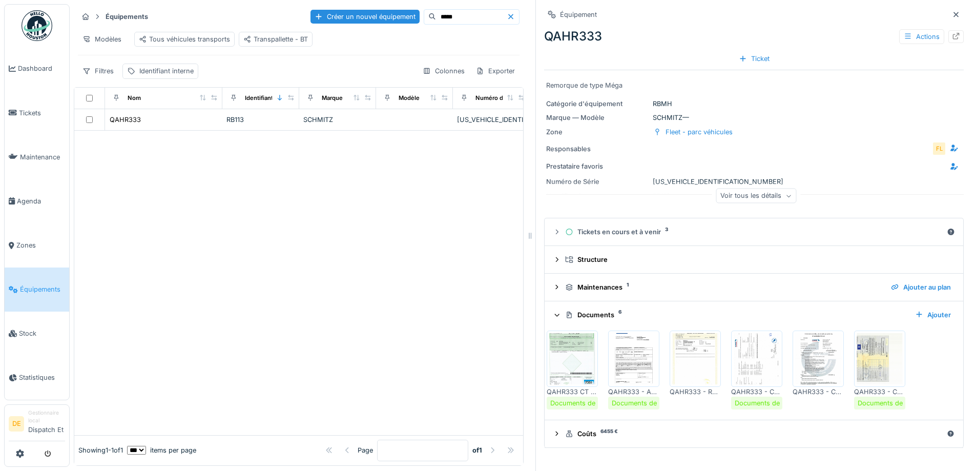
click at [796, 347] on img at bounding box center [818, 358] width 46 height 51
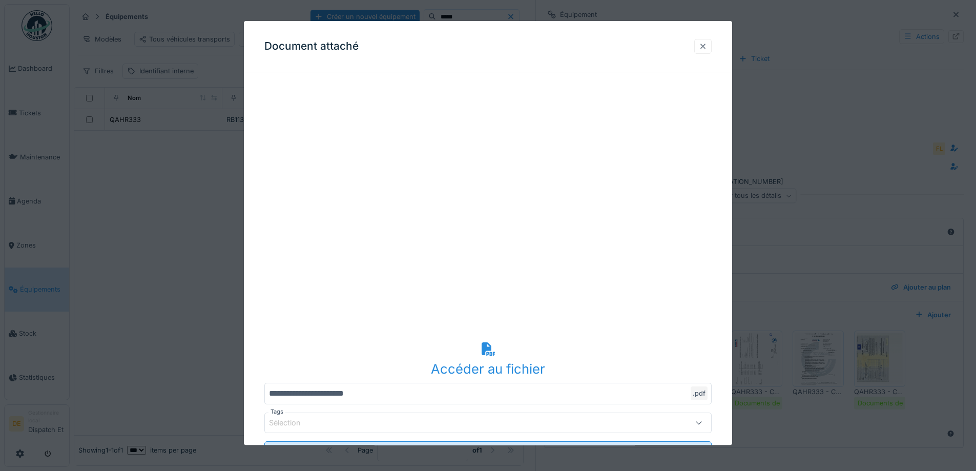
click at [707, 44] on div at bounding box center [703, 46] width 8 height 10
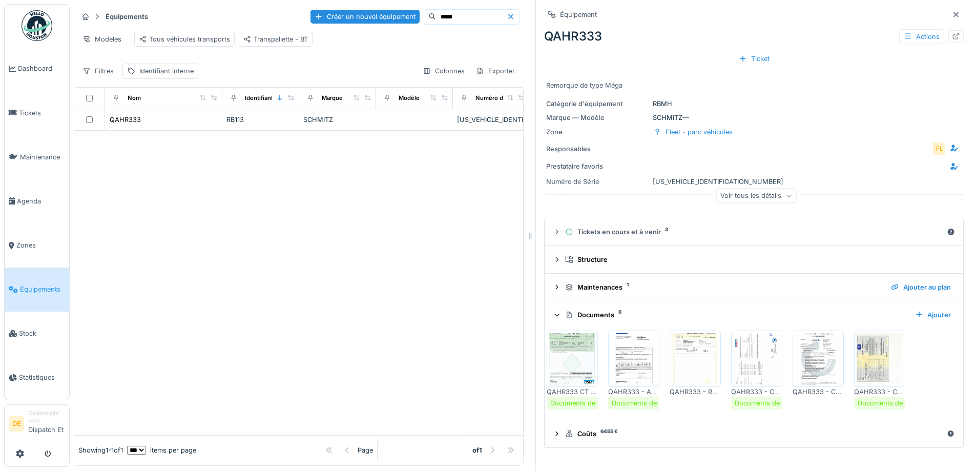
click at [754, 339] on img at bounding box center [757, 358] width 46 height 51
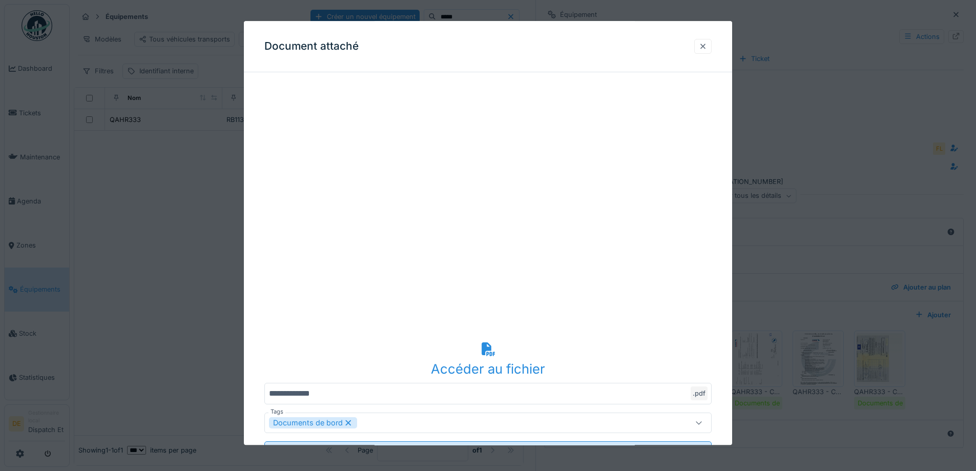
click at [707, 48] on div at bounding box center [703, 46] width 8 height 10
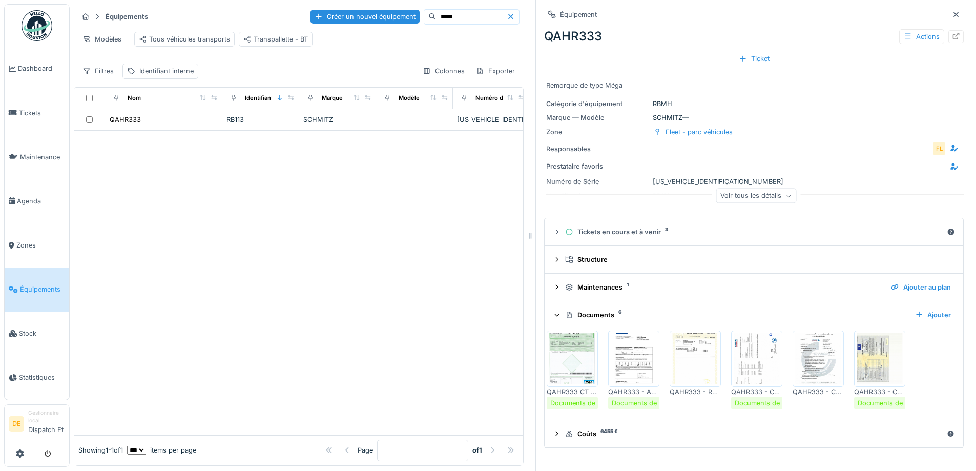
click at [439, 10] on input "*****" at bounding box center [471, 17] width 71 height 14
click at [245, 120] on div "RB112" at bounding box center [260, 120] width 69 height 10
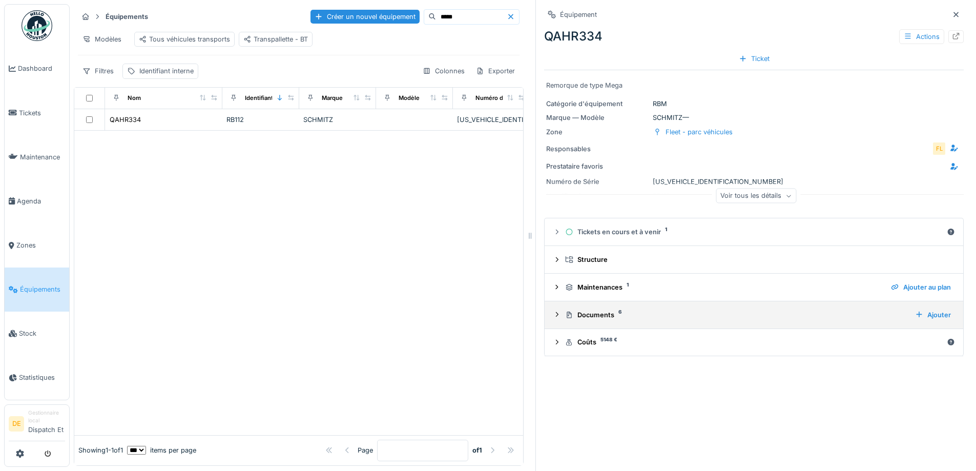
click at [582, 310] on div "Documents 6" at bounding box center [736, 315] width 342 height 10
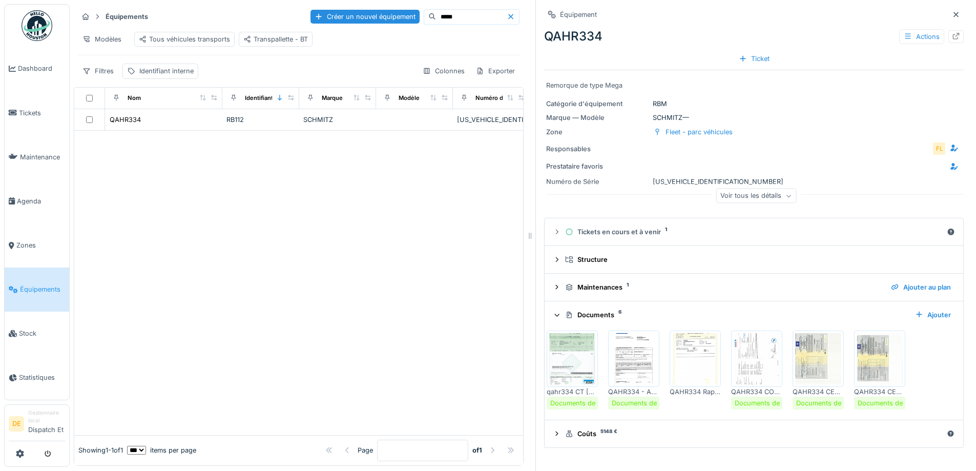
click at [870, 353] on img at bounding box center [880, 358] width 46 height 51
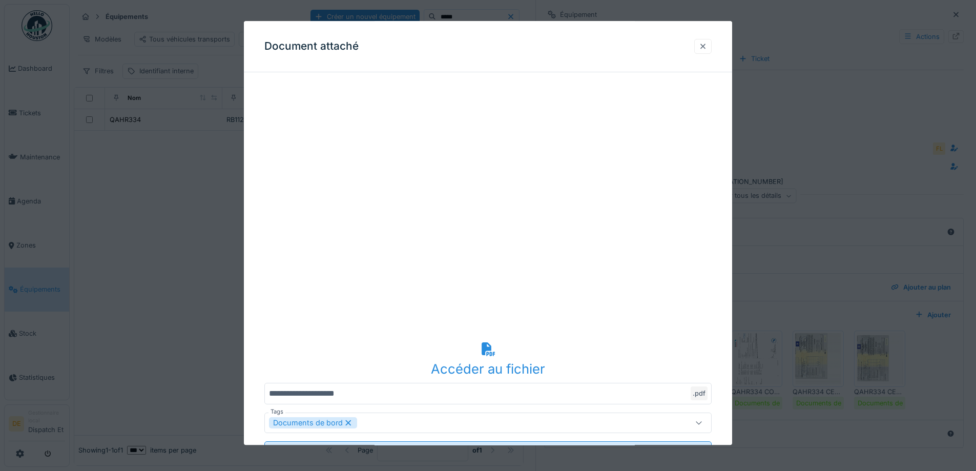
click at [707, 44] on div at bounding box center [703, 46] width 8 height 10
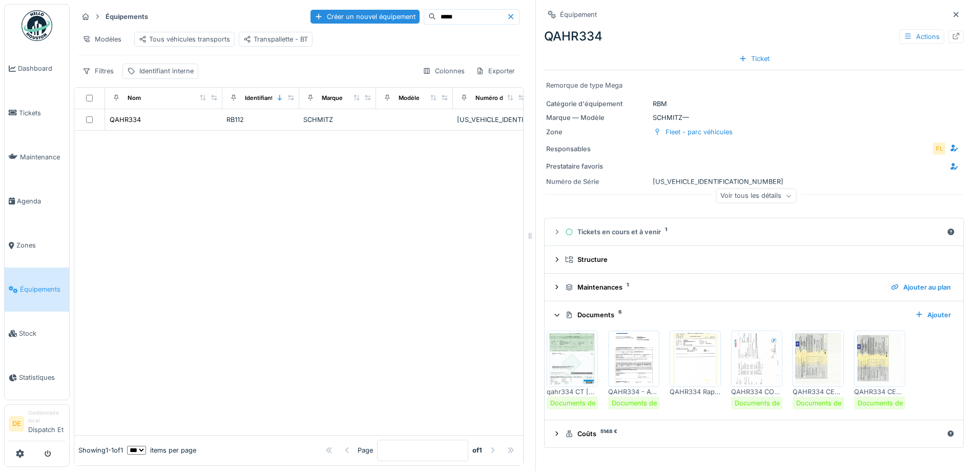
click at [759, 344] on img at bounding box center [757, 358] width 46 height 51
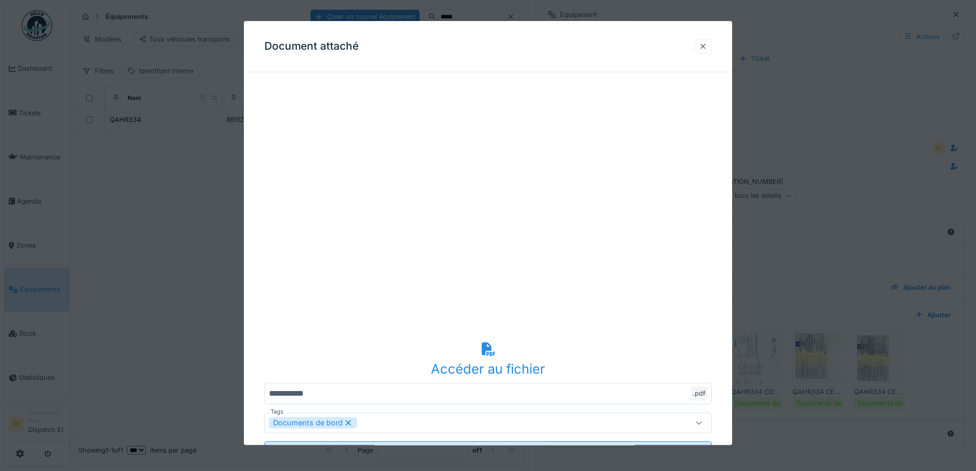
click at [706, 43] on div at bounding box center [703, 46] width 8 height 10
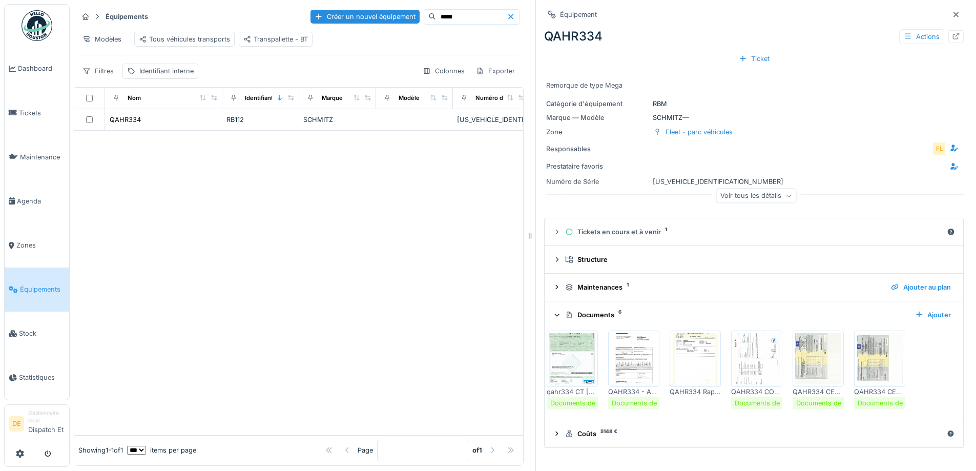
click at [813, 343] on img at bounding box center [818, 358] width 46 height 51
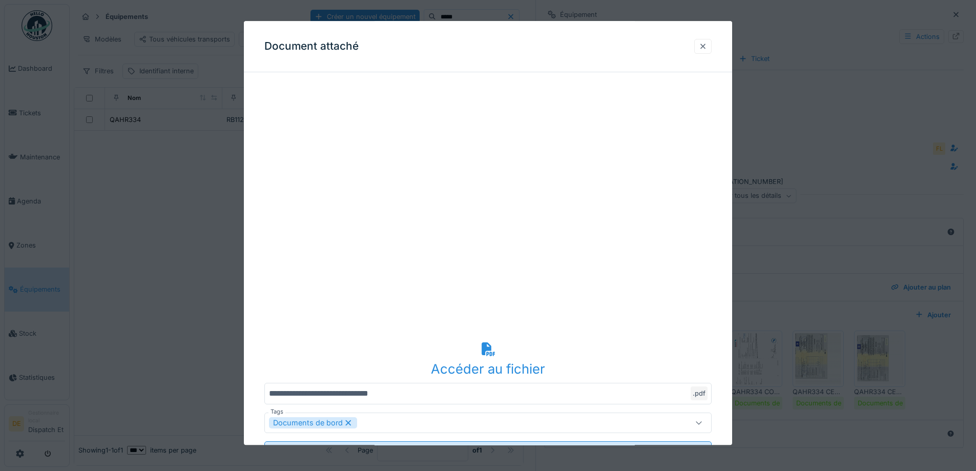
click at [705, 49] on div at bounding box center [703, 46] width 8 height 10
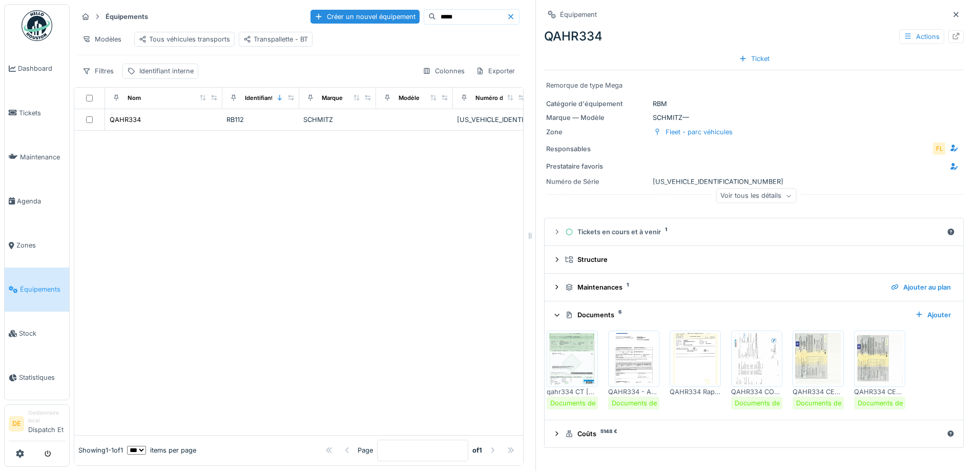
click at [436, 10] on input "*****" at bounding box center [471, 17] width 71 height 14
click at [246, 120] on div "RB111" at bounding box center [260, 120] width 69 height 10
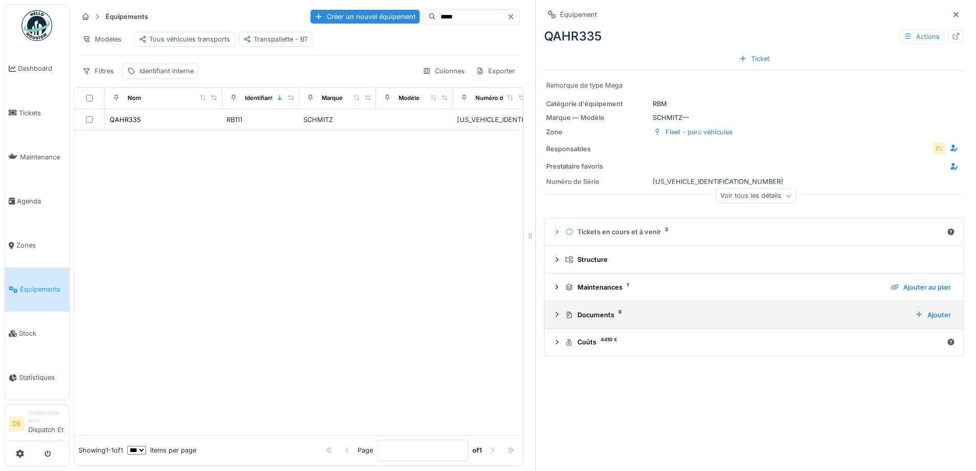
click at [594, 310] on div "Documents 6" at bounding box center [736, 315] width 342 height 10
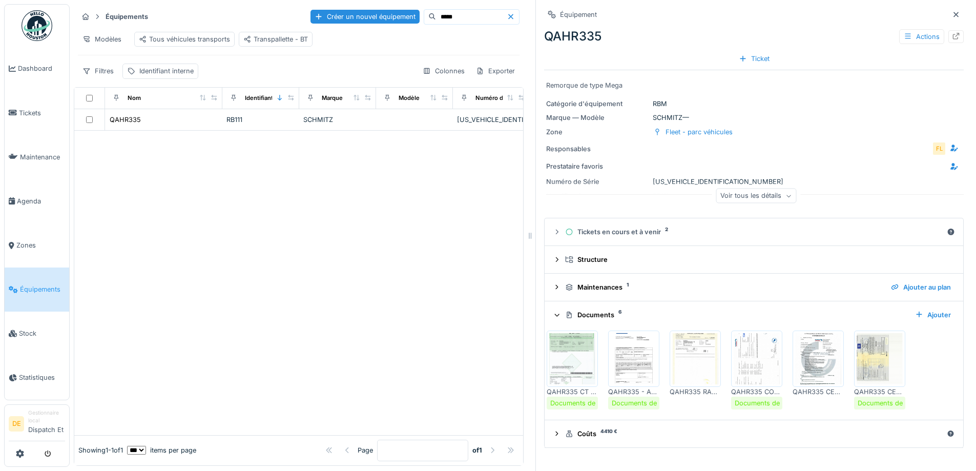
click at [749, 357] on img at bounding box center [757, 358] width 46 height 51
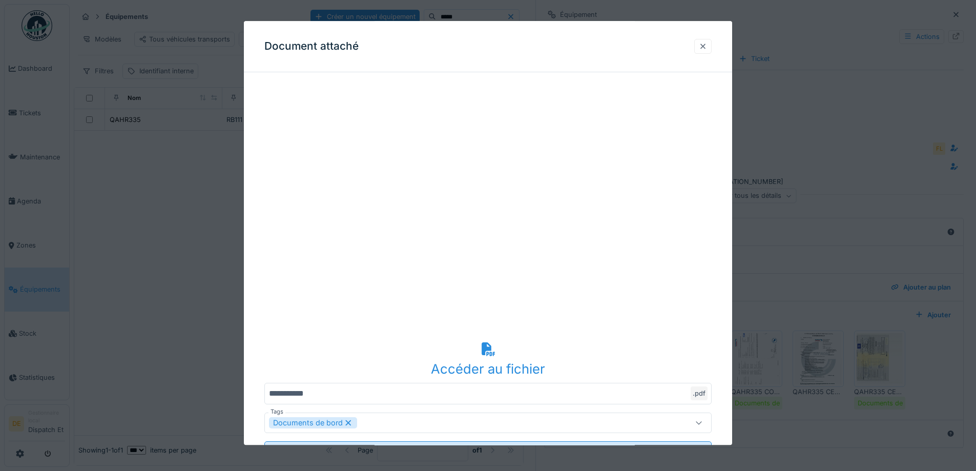
click at [707, 41] on div at bounding box center [703, 46] width 8 height 10
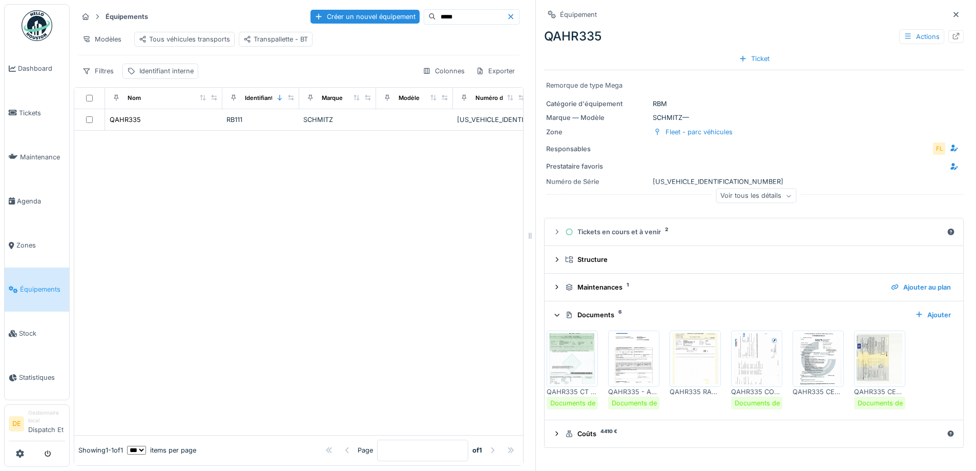
click at [809, 344] on img at bounding box center [818, 358] width 46 height 51
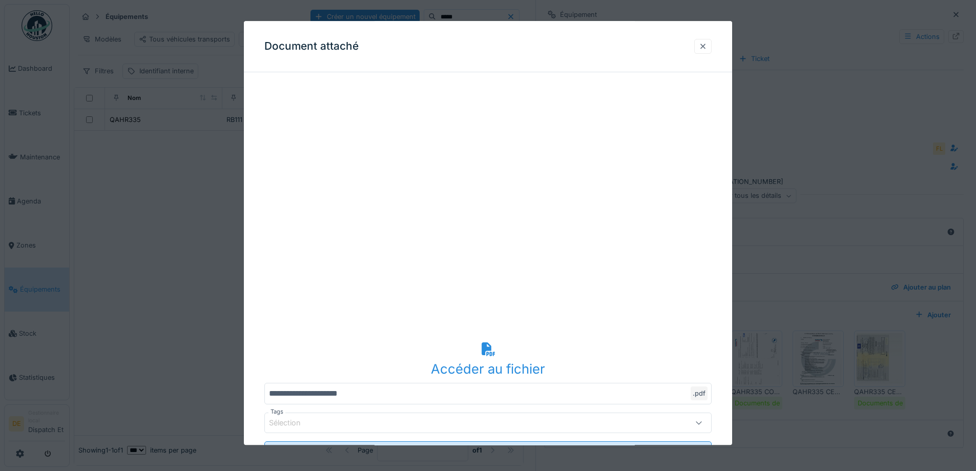
click at [702, 47] on div at bounding box center [703, 46] width 8 height 10
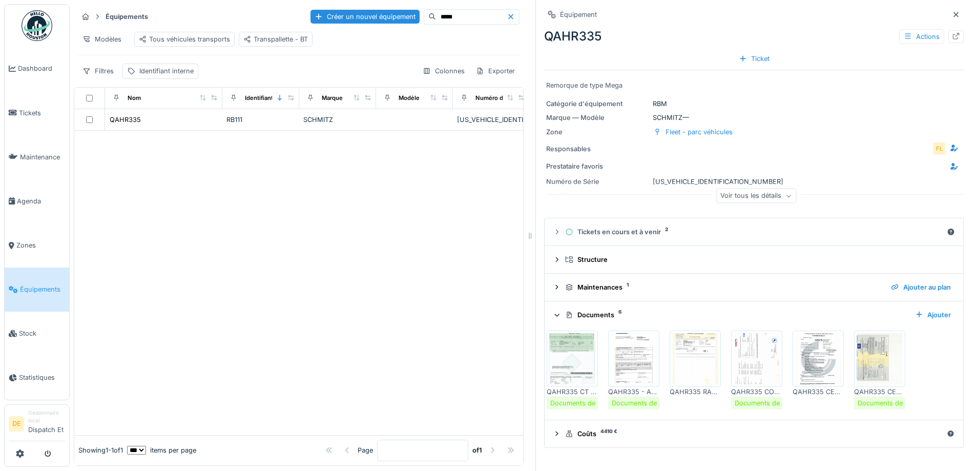
click at [880, 353] on img at bounding box center [880, 358] width 46 height 51
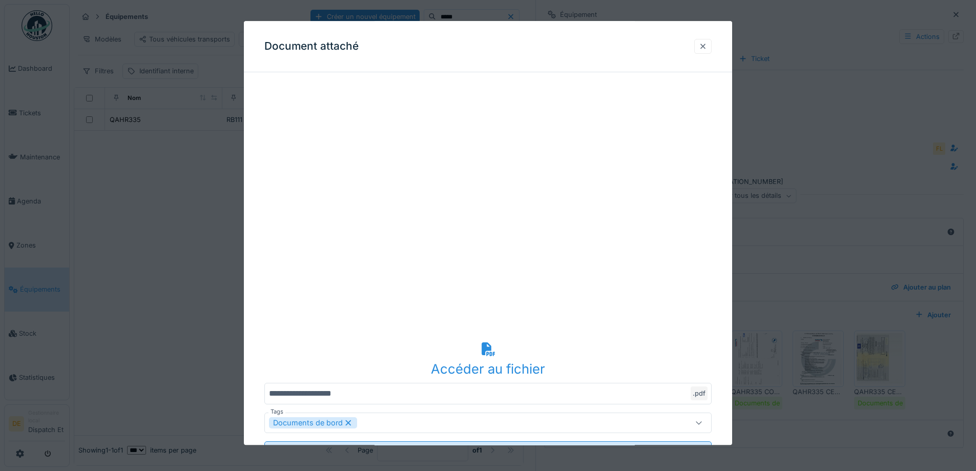
click at [702, 49] on div at bounding box center [702, 46] width 17 height 15
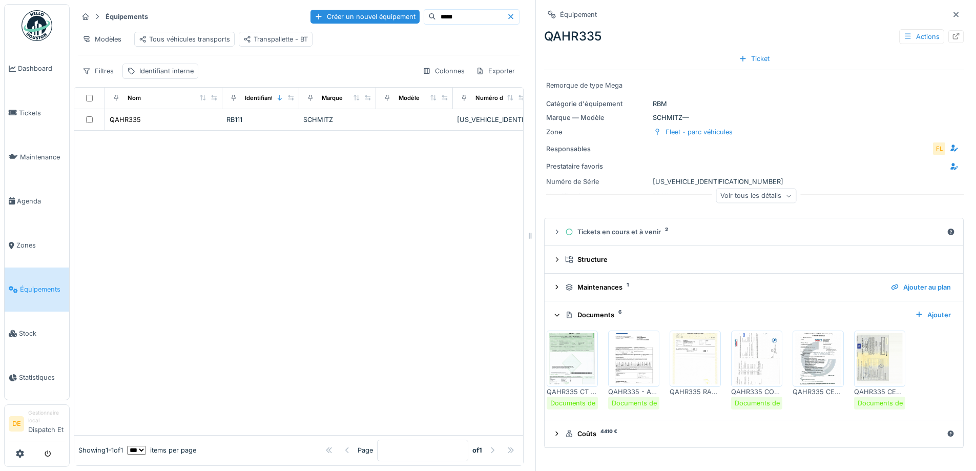
click at [452, 12] on input "*****" at bounding box center [471, 17] width 71 height 14
type input "*****"
click at [359, 121] on div "SCHMITZ" at bounding box center [337, 120] width 69 height 10
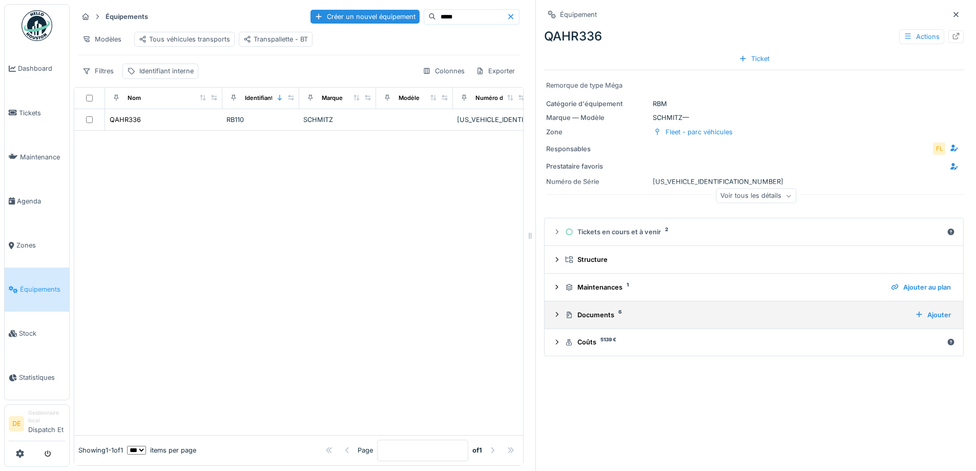
click at [633, 310] on div "Documents 6" at bounding box center [736, 315] width 342 height 10
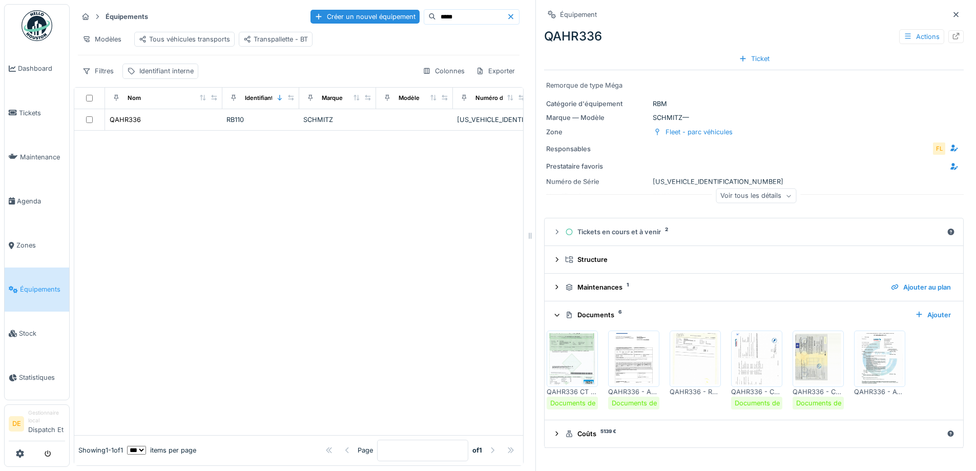
click at [874, 356] on img at bounding box center [880, 358] width 46 height 51
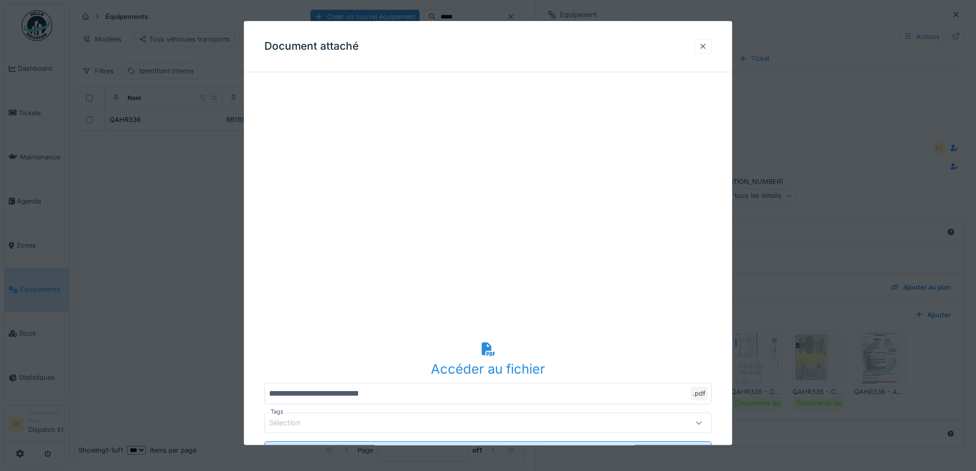
click at [707, 44] on div at bounding box center [703, 46] width 8 height 10
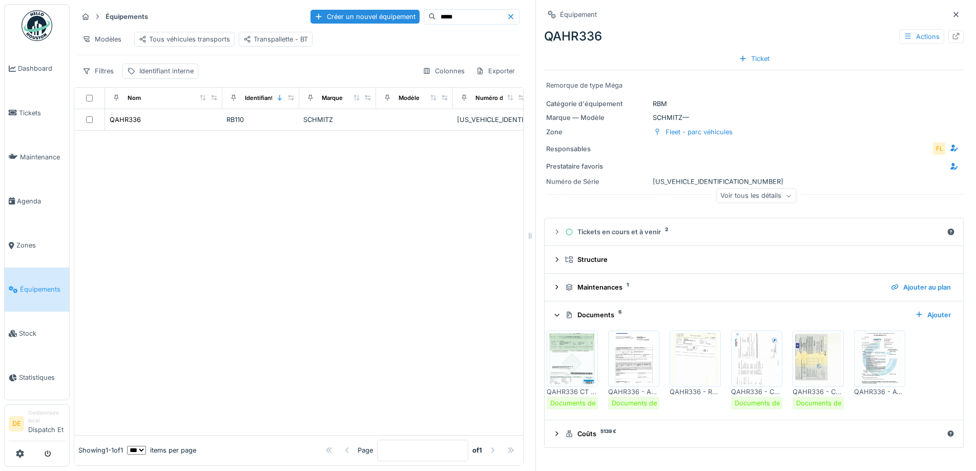
click at [811, 339] on img at bounding box center [818, 358] width 46 height 51
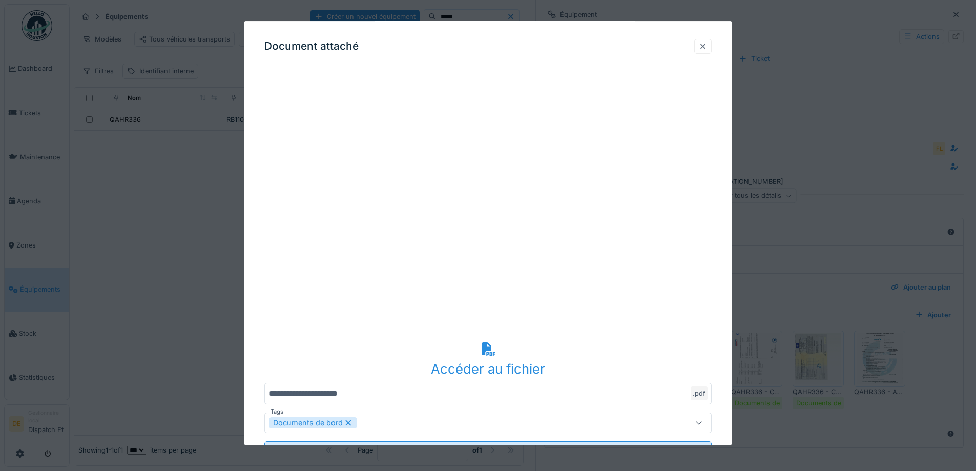
click at [707, 46] on div at bounding box center [703, 46] width 8 height 10
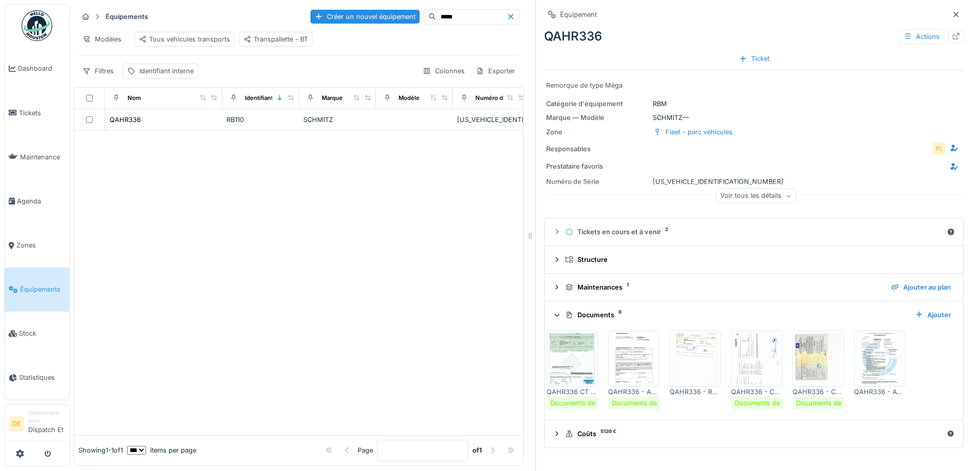
click at [747, 342] on img at bounding box center [757, 358] width 46 height 51
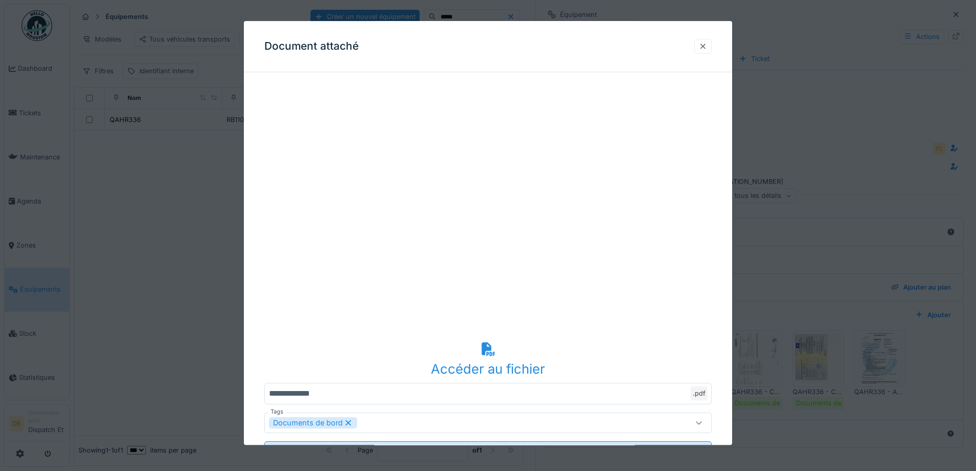
click at [707, 48] on div at bounding box center [703, 46] width 8 height 10
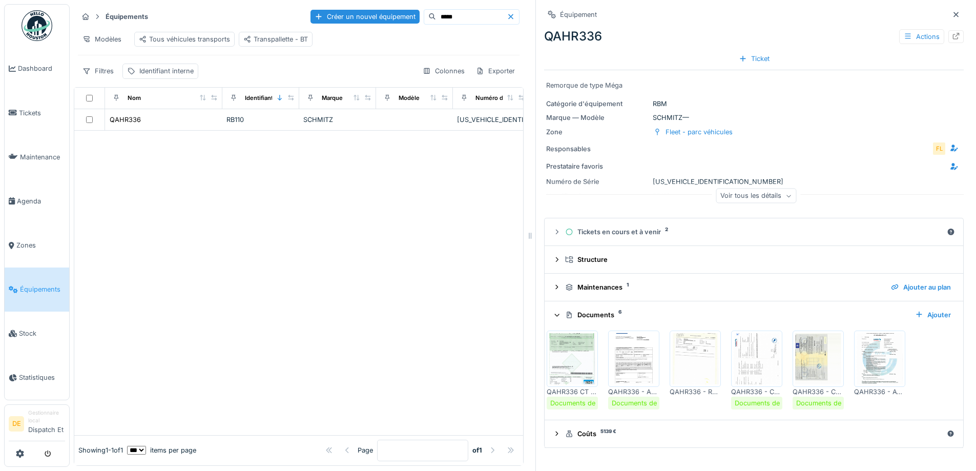
drag, startPoint x: 366, startPoint y: 31, endPoint x: 358, endPoint y: 32, distance: 8.3
click at [366, 31] on div "Modèles Tous véhicules transports Transpallette - BT" at bounding box center [299, 39] width 442 height 23
